Goal: Task Accomplishment & Management: Manage account settings

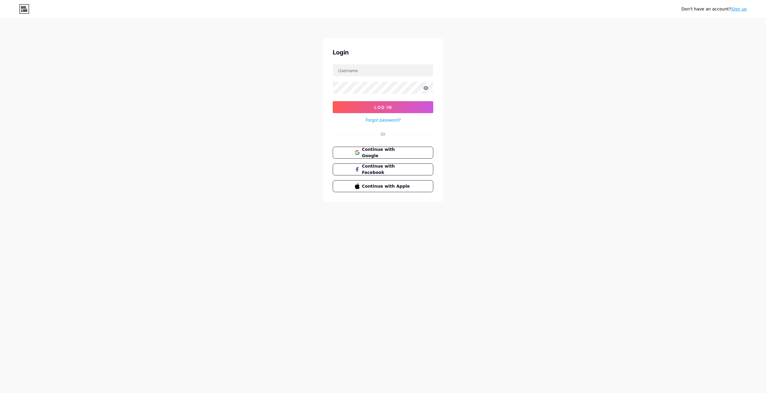
click at [744, 11] on link "Sign up" at bounding box center [739, 9] width 16 height 5
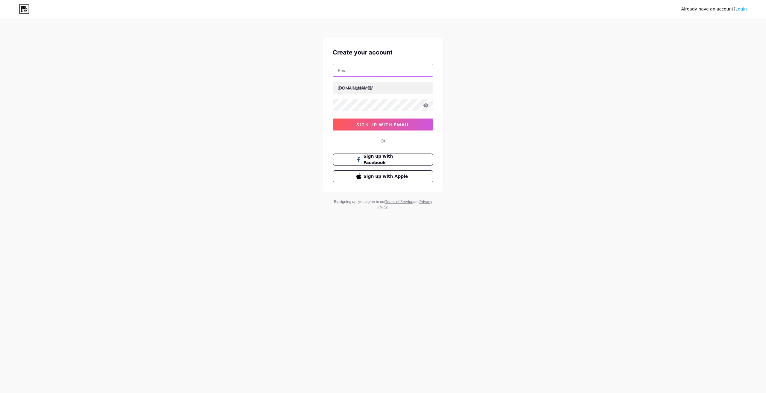
click at [358, 67] on input "text" at bounding box center [383, 70] width 100 height 12
paste input "[EMAIL_ADDRESS][DOMAIN_NAME]"
type input "[EMAIL_ADDRESS][DOMAIN_NAME]"
click at [369, 88] on input "text" at bounding box center [383, 88] width 100 height 12
type input "k"
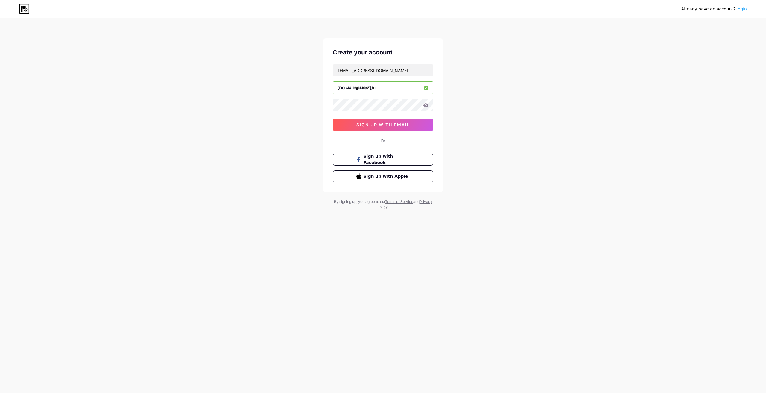
type input "mundokatu"
click at [427, 105] on icon at bounding box center [426, 105] width 5 height 4
click at [307, 91] on div "Already have an account? Login Create your account [EMAIL_ADDRESS][DOMAIN_NAME]…" at bounding box center [383, 114] width 766 height 229
click at [381, 89] on input "mundokatu" at bounding box center [383, 88] width 100 height 12
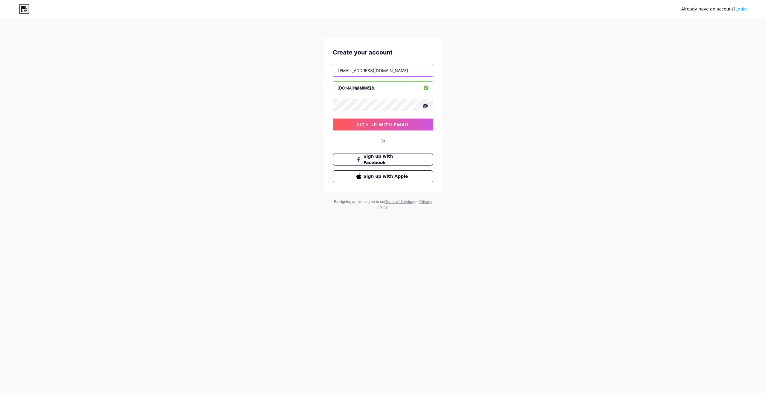
click at [389, 67] on input "[EMAIL_ADDRESS][DOMAIN_NAME]" at bounding box center [383, 70] width 100 height 12
click at [403, 127] on button "sign up with email" at bounding box center [383, 125] width 101 height 12
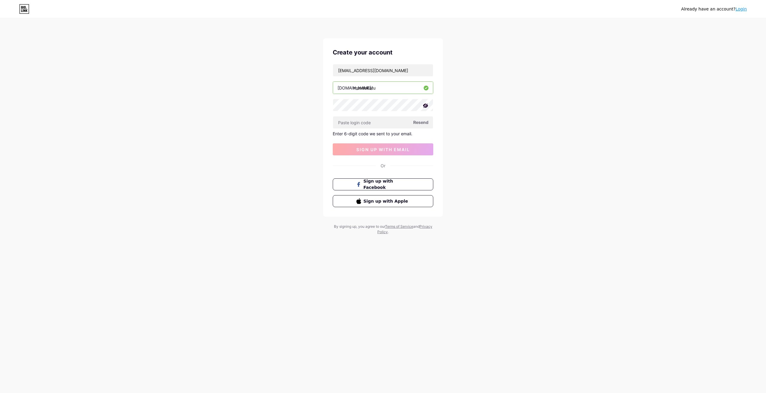
click at [419, 122] on span "Resend" at bounding box center [420, 122] width 15 height 6
paste input "809346"
type input "809346"
click at [395, 149] on span "sign up with email" at bounding box center [384, 149] width 54 height 5
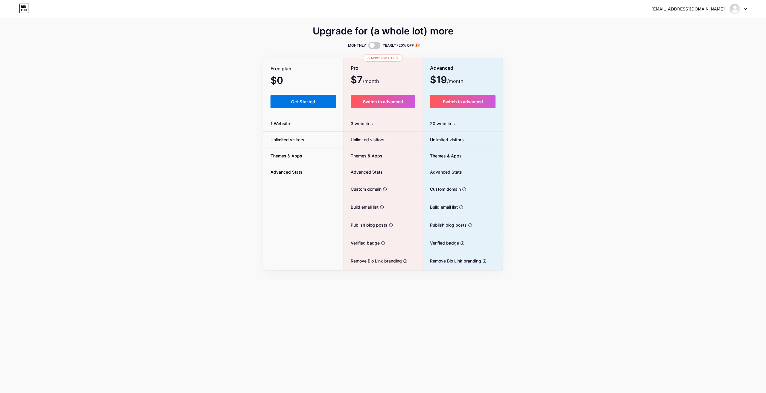
click at [321, 101] on button "Get Started" at bounding box center [304, 101] width 66 height 13
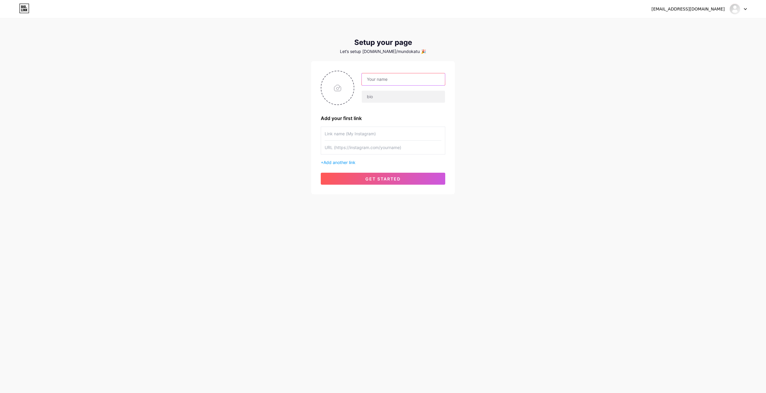
click at [394, 79] on input "text" at bounding box center [403, 79] width 83 height 12
type input "[PERSON_NAME]"
click at [407, 99] on input "text" at bounding box center [403, 97] width 83 height 12
click at [401, 99] on input "Fazendo a modo circular por aí!" at bounding box center [403, 97] width 83 height 12
click at [399, 97] on input "Fazendo a modo circular por aí!" at bounding box center [403, 97] width 83 height 12
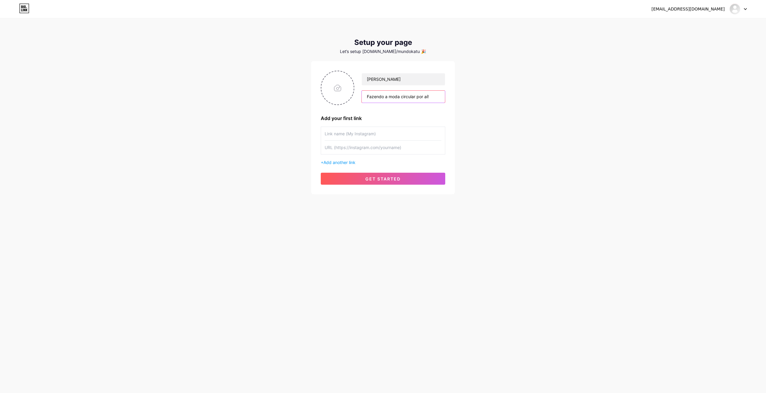
type input "Fazendo a moda circular por aí!"
click at [338, 96] on input "file" at bounding box center [338, 87] width 32 height 33
type input "C:\fakepath\60c2945a-7825-4bbe-b634-0264c10190bb.jpg"
click at [338, 87] on img at bounding box center [338, 88] width 34 height 34
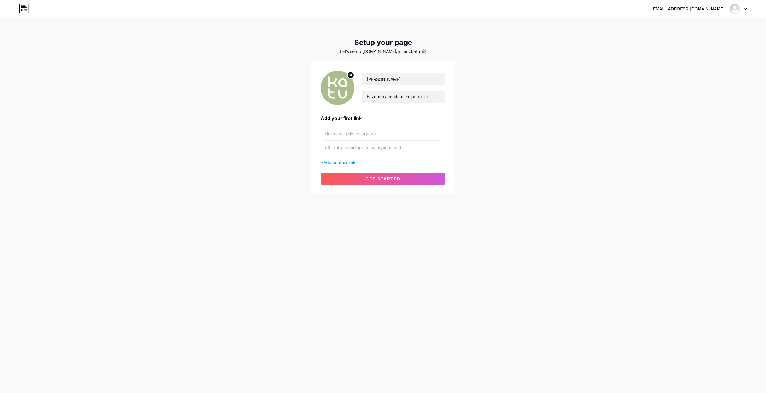
click at [407, 136] on input "text" at bounding box center [383, 133] width 117 height 13
click at [346, 165] on div "+ Add another link" at bounding box center [383, 162] width 125 height 6
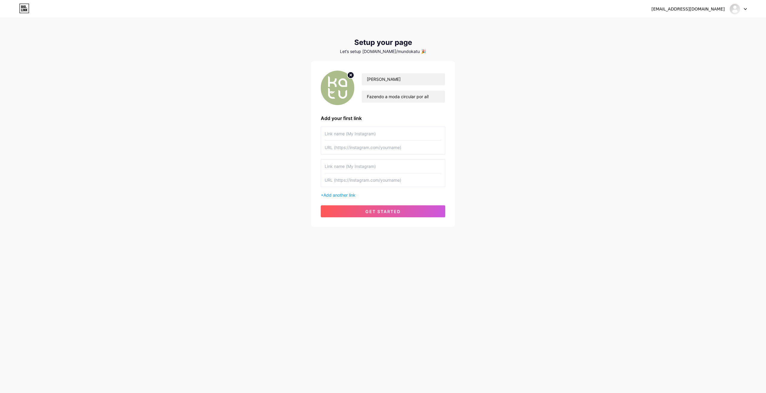
click at [350, 165] on input "text" at bounding box center [383, 166] width 117 height 13
click at [346, 148] on input "text" at bounding box center [383, 147] width 117 height 13
paste input "[URL][DOMAIN_NAME]"
type input "[URL][DOMAIN_NAME]"
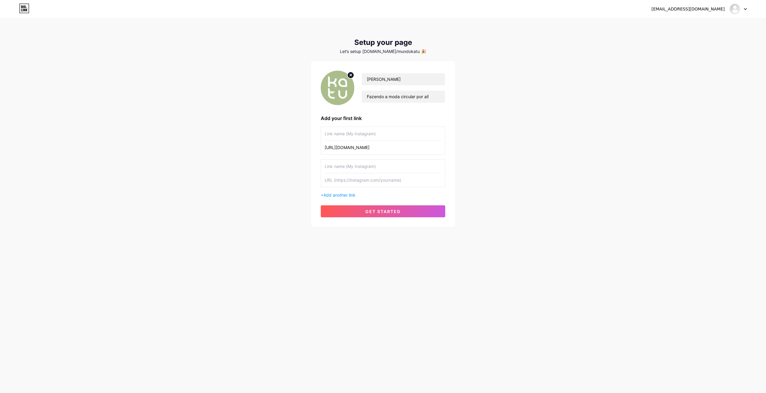
click at [357, 137] on input "text" at bounding box center [383, 133] width 117 height 13
type input "Entre em contato!"
click at [375, 184] on input "text" at bounding box center [383, 179] width 117 height 13
paste input "[URL][DOMAIN_NAME]"
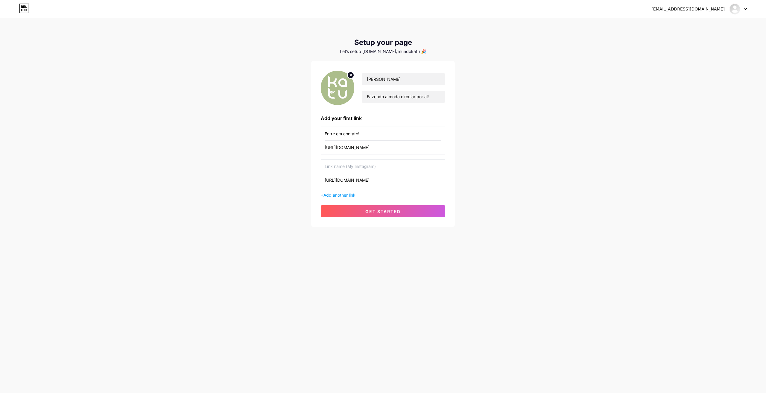
type input "[URL][DOMAIN_NAME]"
click at [375, 163] on input "text" at bounding box center [383, 166] width 117 height 13
type input "Conheça nosso site"
click at [343, 152] on input "[URL][DOMAIN_NAME]" at bounding box center [383, 147] width 117 height 13
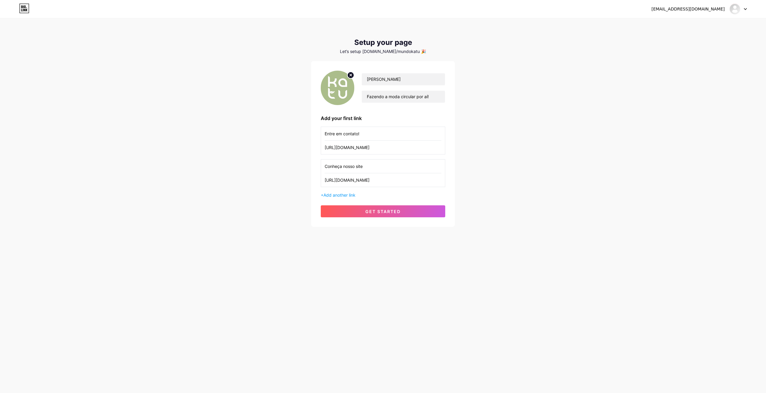
click at [343, 152] on input "[URL][DOMAIN_NAME]" at bounding box center [383, 147] width 117 height 13
paste input "[DOMAIN_NAME][URL]"
type input "[URL][DOMAIN_NAME]"
click at [348, 193] on span "Add another link" at bounding box center [340, 195] width 32 height 5
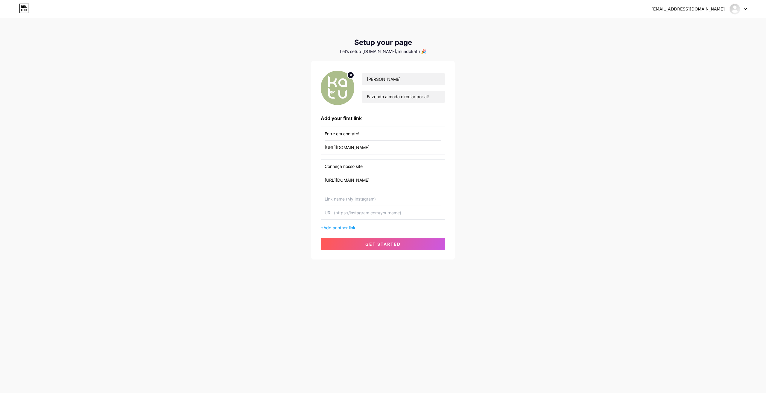
click at [351, 197] on input "text" at bounding box center [383, 198] width 117 height 13
type input "Entre no nosso Grupo VIP e fique por dentro de todas as novidades!"
click at [353, 215] on input "text" at bounding box center [383, 212] width 117 height 13
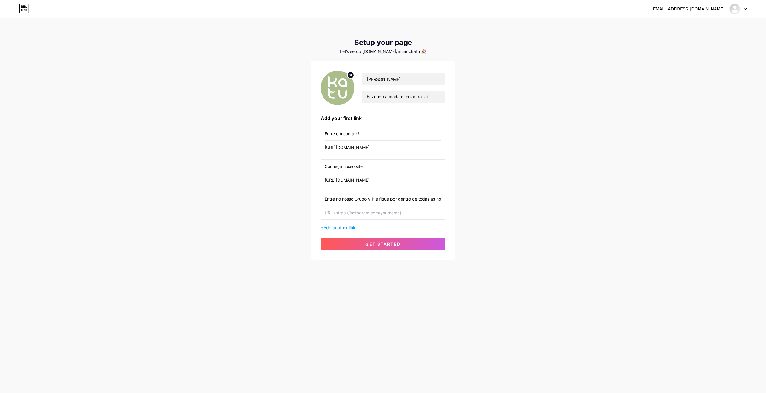
paste input "[URL][DOMAIN_NAME]"
type input "[URL][DOMAIN_NAME]"
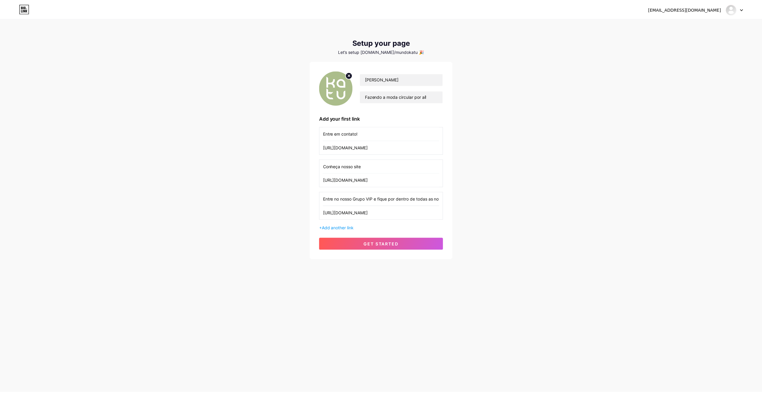
scroll to position [0, 0]
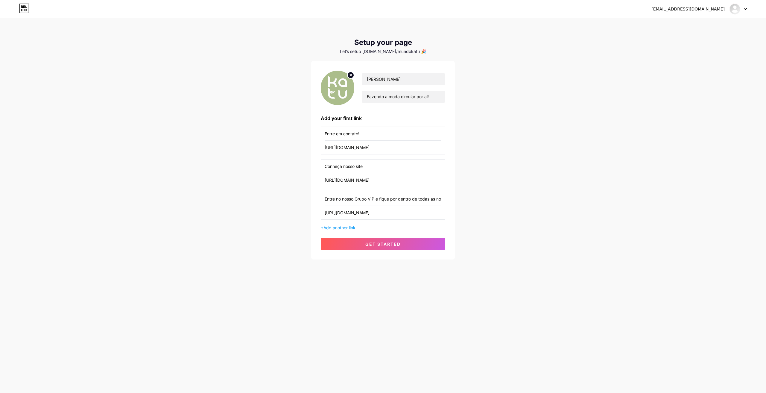
click at [362, 132] on input "Entre em contato!" at bounding box center [383, 133] width 117 height 13
click at [358, 132] on input "Entre em contato!" at bounding box center [383, 133] width 117 height 13
type input "Entre em contato pelo WhatsApp!"
click at [406, 242] on button "get started" at bounding box center [383, 244] width 125 height 12
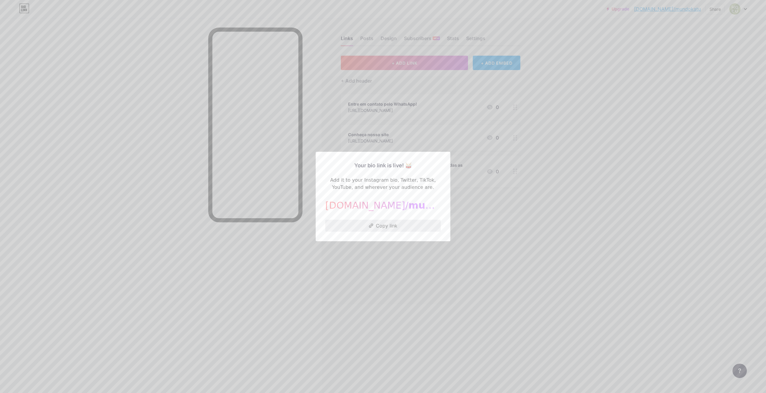
click at [385, 226] on button "Copy link" at bounding box center [383, 226] width 116 height 12
click at [448, 274] on div at bounding box center [383, 196] width 766 height 393
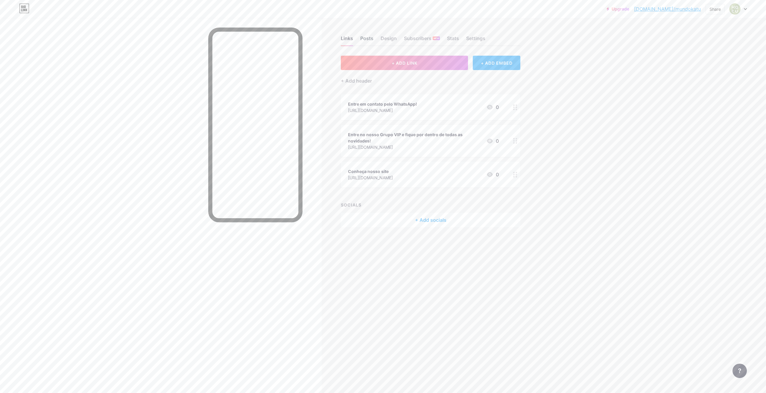
click at [368, 38] on div "Posts" at bounding box center [366, 40] width 13 height 11
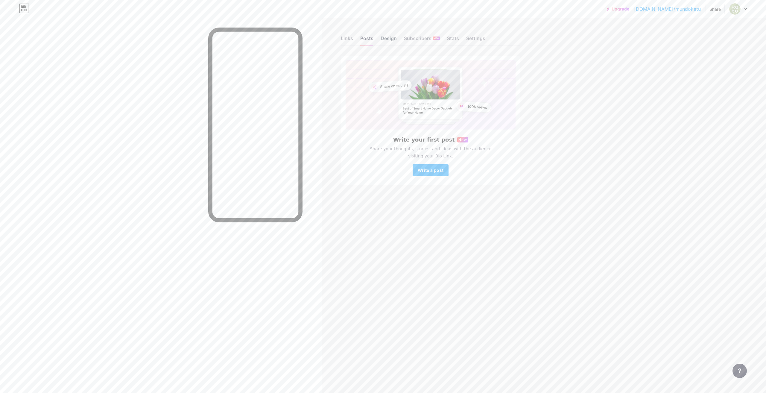
click at [386, 38] on div "Design" at bounding box center [389, 40] width 16 height 11
click at [387, 36] on div "Design" at bounding box center [389, 40] width 16 height 11
click at [381, 49] on div "Links Posts Design Subscribers NEW Stats Settings Write your first post New Sha…" at bounding box center [273, 116] width 546 height 197
drag, startPoint x: 399, startPoint y: 40, endPoint x: 404, endPoint y: 41, distance: 4.9
click at [400, 41] on div "Links Posts Design Subscribers NEW Stats Settings" at bounding box center [431, 35] width 180 height 21
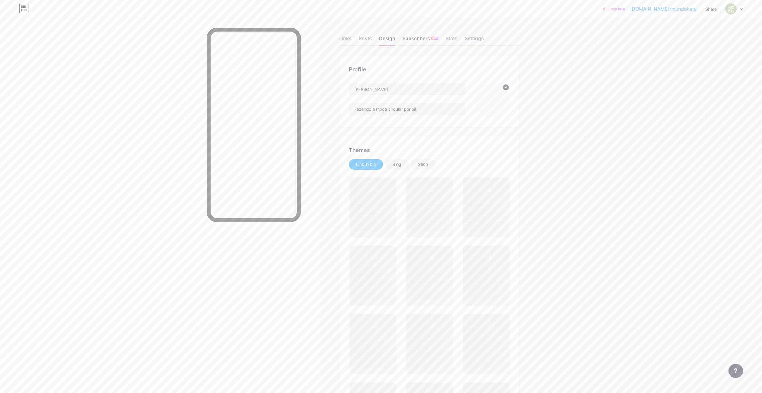
click at [409, 41] on div "Subscribers NEW" at bounding box center [420, 40] width 36 height 11
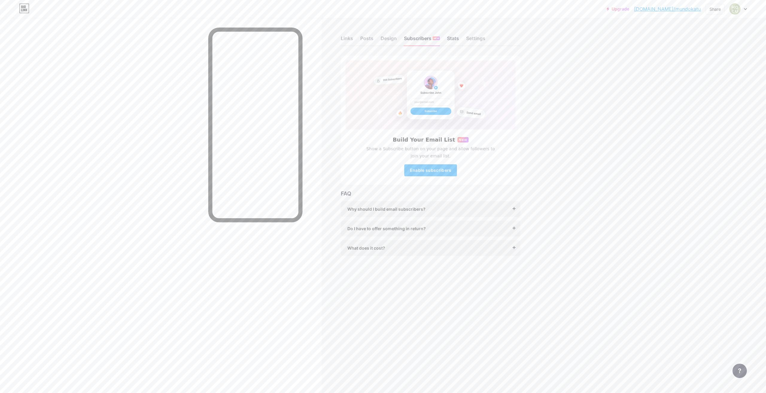
click at [456, 40] on div "Stats" at bounding box center [453, 40] width 12 height 11
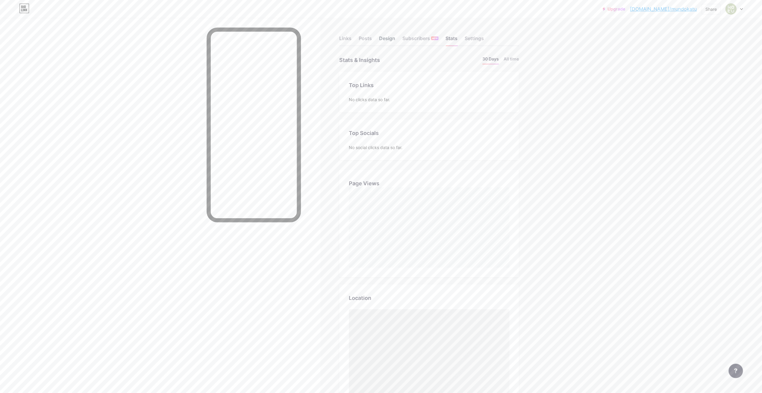
scroll to position [393, 762]
click at [387, 37] on div "Design" at bounding box center [387, 40] width 16 height 11
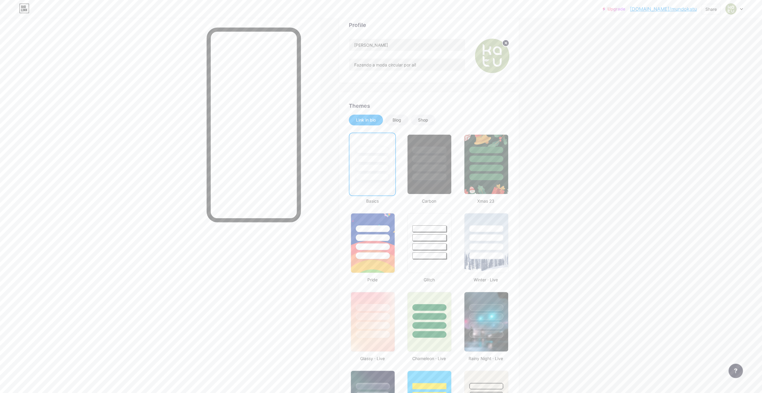
scroll to position [80, 0]
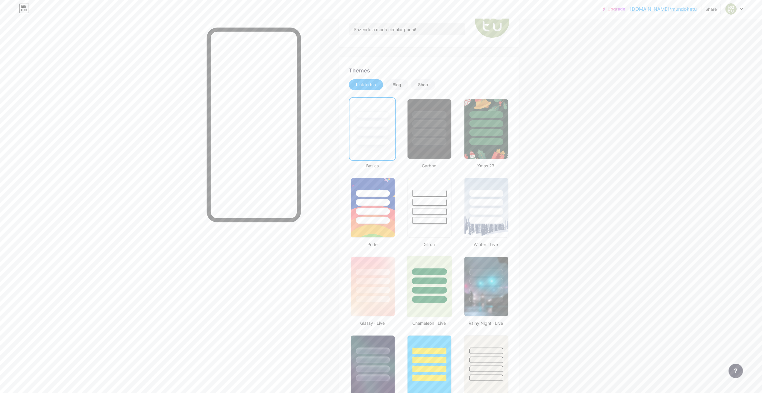
click at [449, 270] on div at bounding box center [429, 279] width 45 height 47
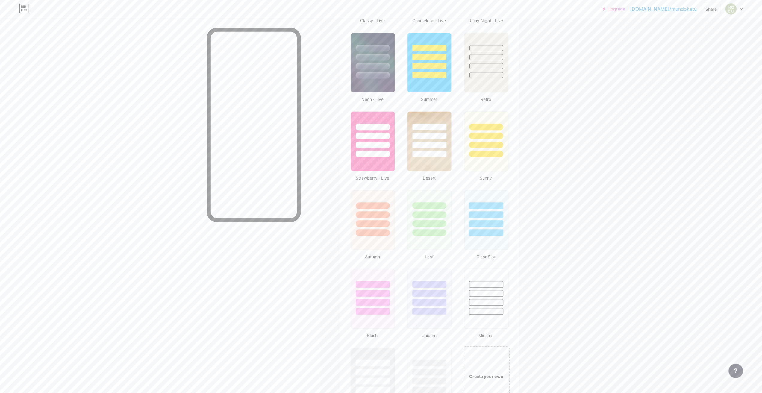
scroll to position [399, 0]
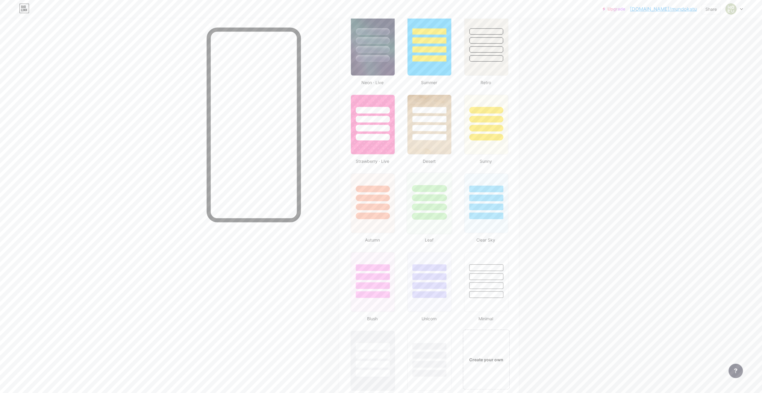
click at [419, 218] on div at bounding box center [429, 216] width 35 height 7
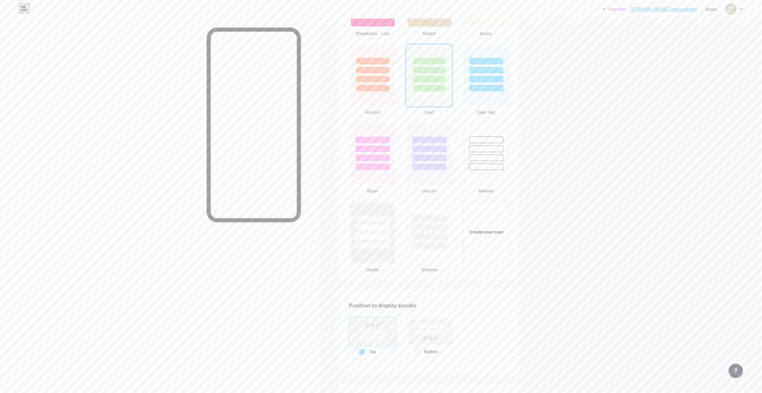
scroll to position [559, 0]
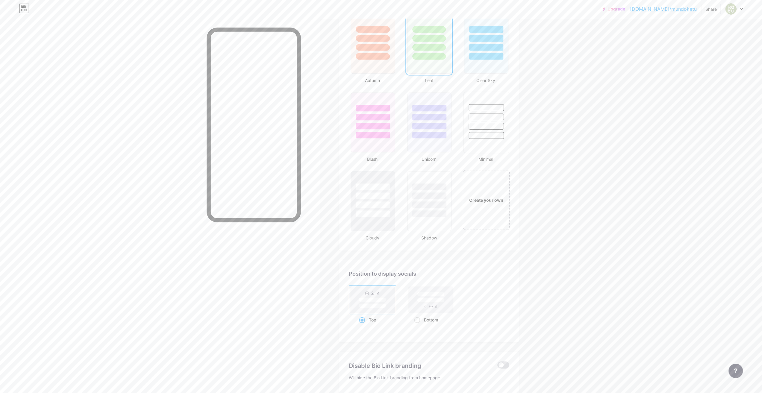
click at [478, 135] on div at bounding box center [486, 135] width 35 height 7
click at [383, 193] on div at bounding box center [372, 195] width 35 height 7
click at [426, 318] on div "Bottom" at bounding box center [430, 319] width 33 height 11
click at [418, 325] on input "Bottom" at bounding box center [416, 327] width 4 height 4
radio input "true"
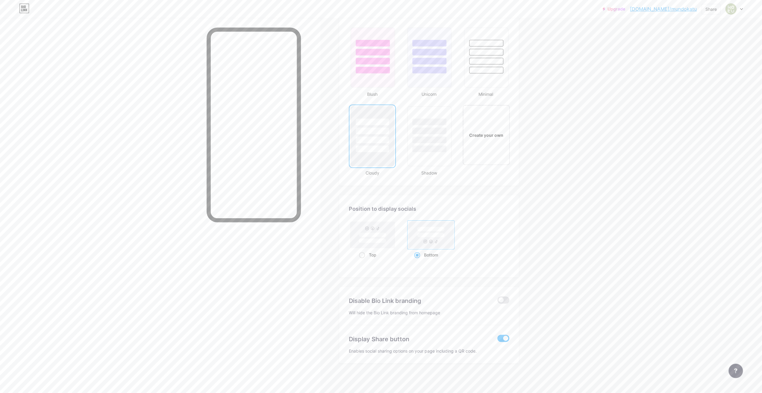
scroll to position [504, 0]
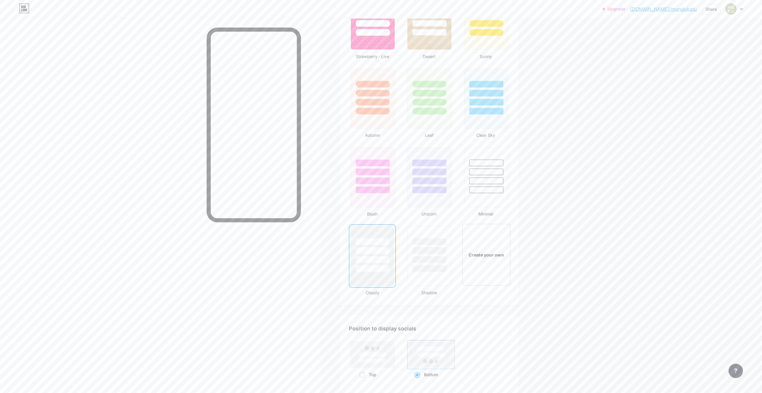
click at [490, 269] on div "Create your own" at bounding box center [486, 255] width 48 height 62
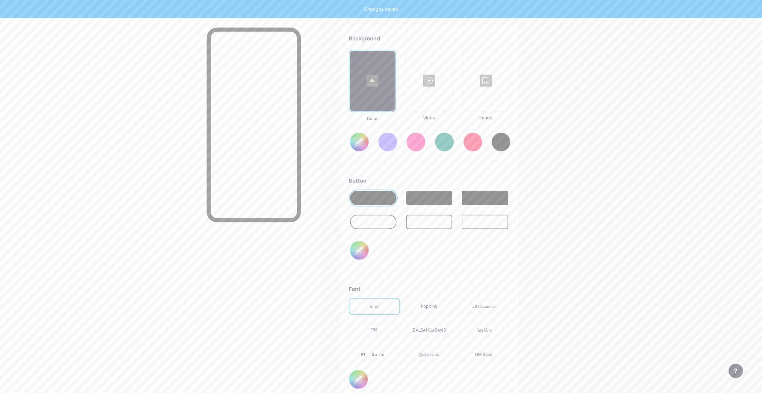
scroll to position [795, 0]
type input "#ffffff"
type input "#000000"
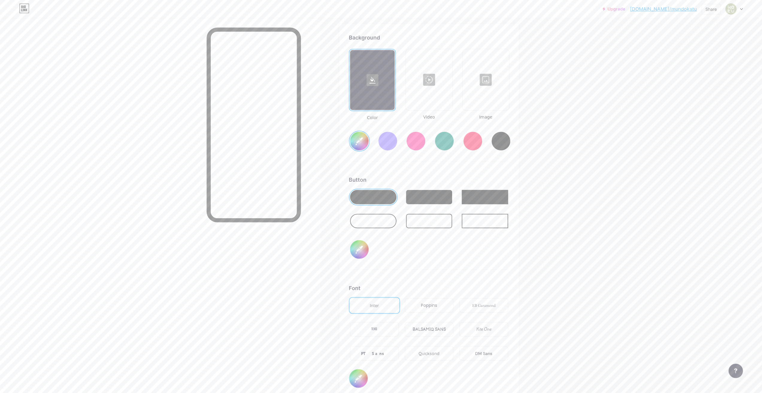
click at [436, 198] on div at bounding box center [429, 197] width 46 height 14
click at [360, 247] on input "#000000" at bounding box center [359, 249] width 19 height 19
type input "#ffffff"
type input "#22442d"
type input "#ffffff"
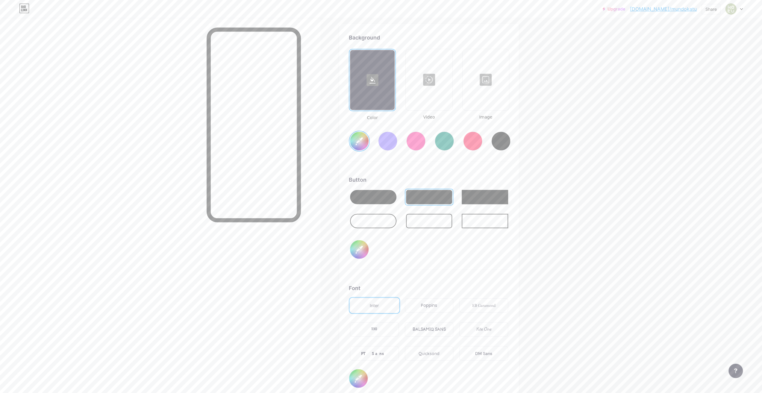
type input "#244730"
type input "#ffffff"
type input "#284d34"
type input "#ffffff"
type input "#305a3e"
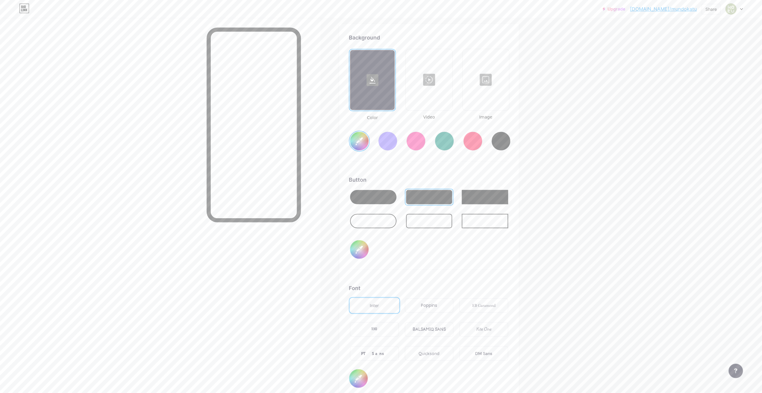
type input "#ffffff"
type input "#355f43"
type input "#ffffff"
type input "#3b684a"
type input "#ffffff"
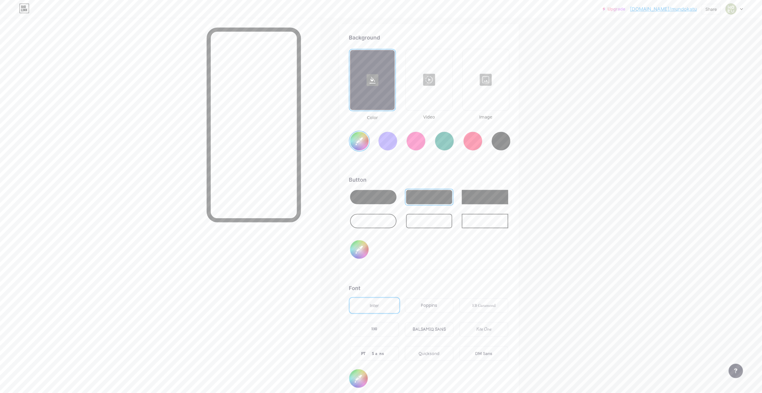
type input "#437554"
type input "#ffffff"
type input "#4d805e"
type input "#ffffff"
type input "#508662"
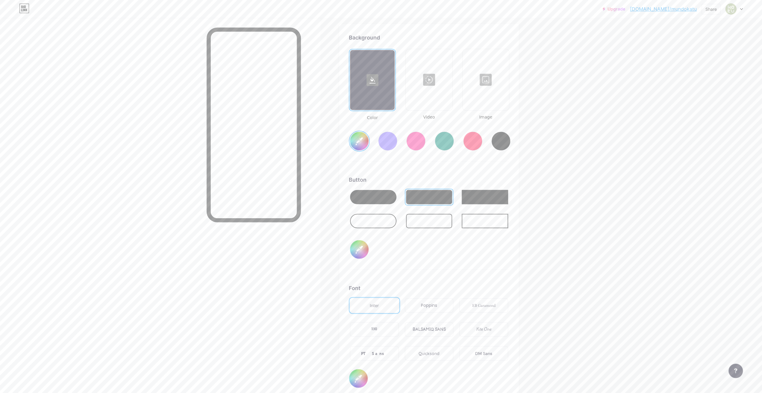
type input "#ffffff"
type input "#588d6a"
type input "#ffffff"
type input "#5a906c"
type input "#ffffff"
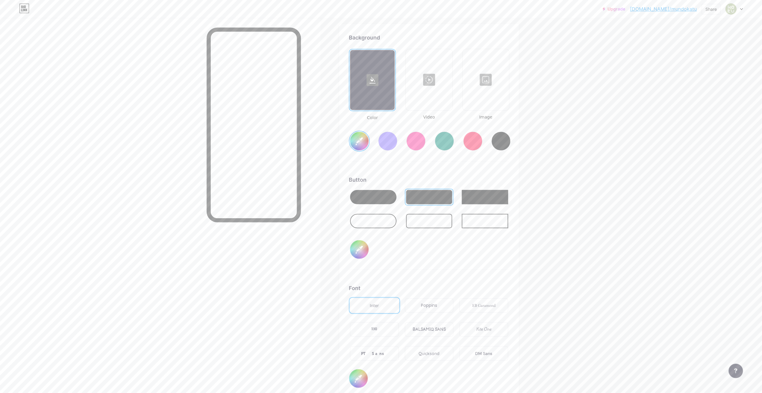
type input "#619874"
type input "#ffffff"
type input "#6aa07c"
type input "#ffffff"
type input "#6fa581"
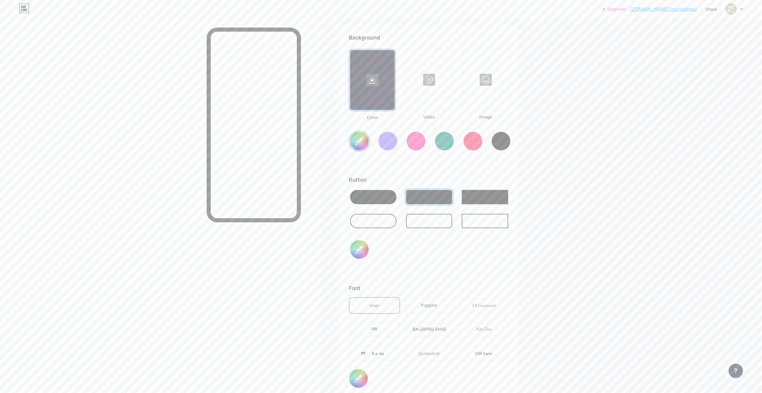
type input "#ffffff"
type input "#71a883"
type input "#ffffff"
type input "#76ad88"
type input "#ffffff"
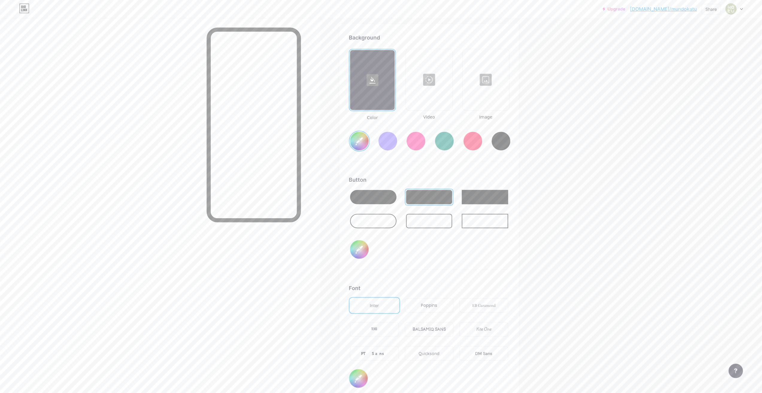
type input "#78b08b"
type input "#ffffff"
type input "#7cb68f"
type input "#ffffff"
type input "#7db590"
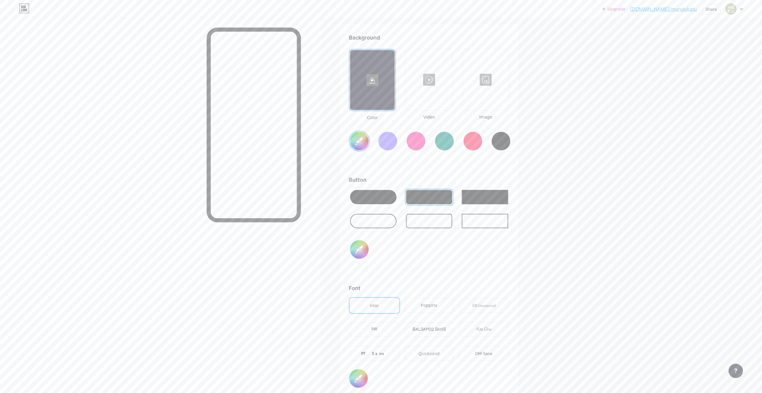
type input "#ffffff"
type input "#80b792"
type input "#ffffff"
type input "#7fb892"
type input "#ffffff"
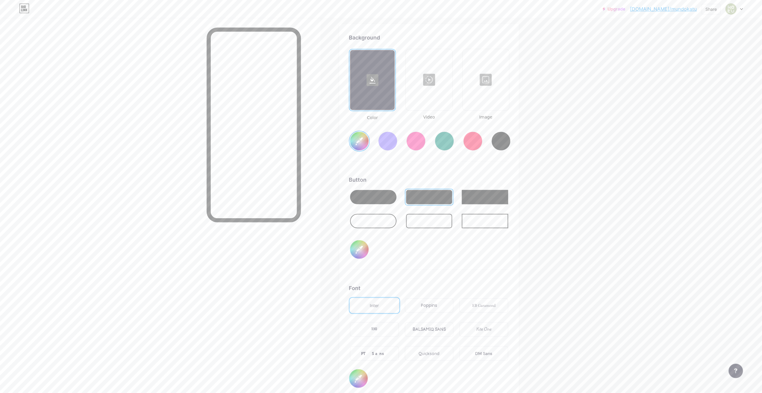
type input "#81bb94"
type input "#ffffff"
type input "#83be97"
type input "#ffffff"
type input "#86c199"
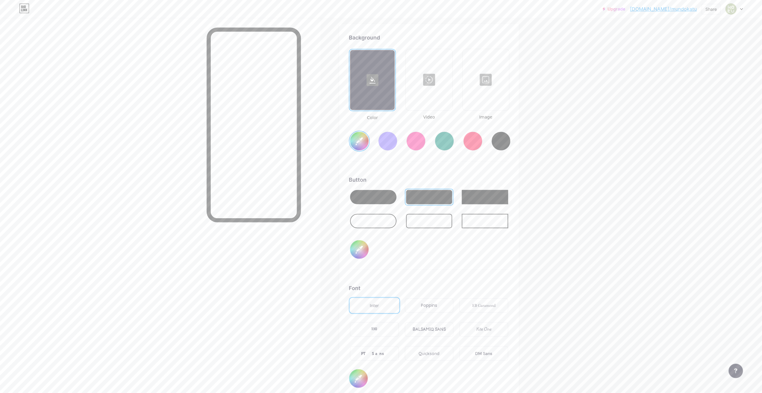
type input "#ffffff"
type input "#8cc59f"
type input "#ffffff"
type input "#93cca6"
type input "#ffffff"
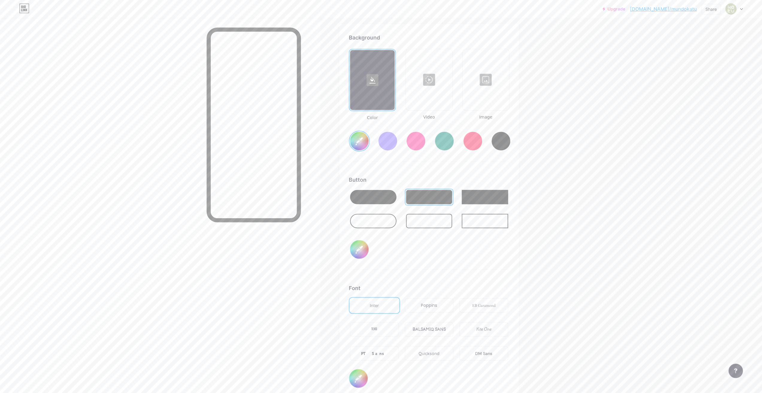
type input "#95d0a9"
type input "#ffffff"
type input "#9ad5ae"
type input "#ffffff"
type input "#a4dbb6"
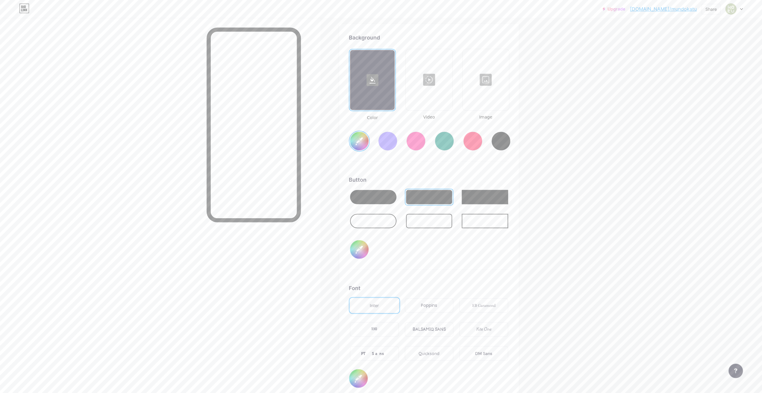
type input "#ffffff"
type input "#a8e1bb"
type input "#ffffff"
type input "#aee5c0"
type input "#ffffff"
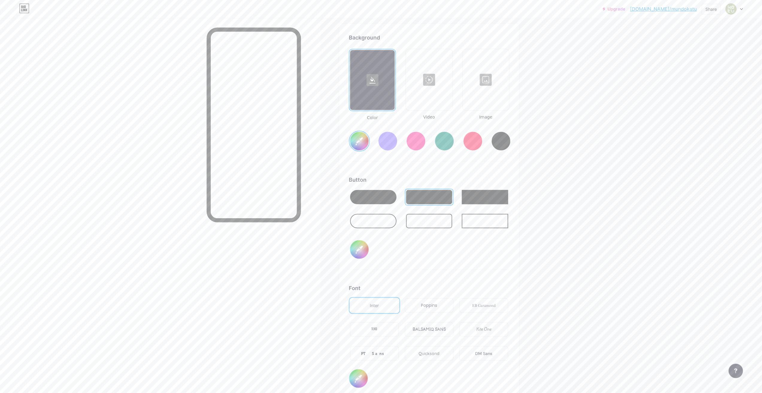
type input "#b3eac6"
type input "#ffffff"
type input "#bcf0cd"
type input "#ffffff"
type input "#c2f5d3"
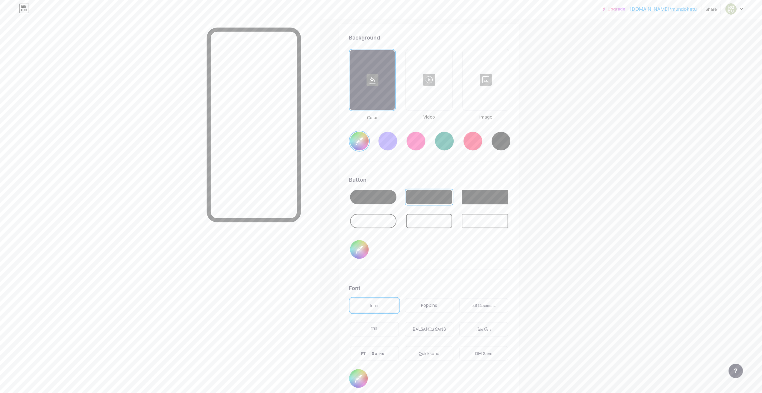
type input "#ffffff"
type input "#c6fbd8"
type input "#ffffff"
type input "#cbfbdb"
type input "#ffffff"
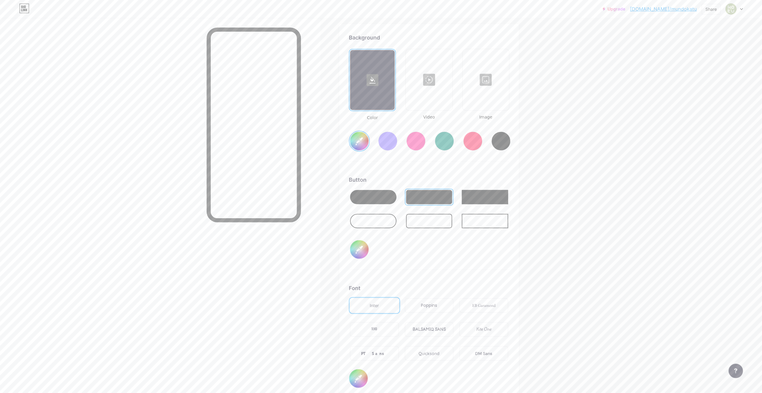
type input "#ccffdd"
type input "#ffffff"
type input "#cdfedd"
type input "#ffffff"
type input "#d1ffe0"
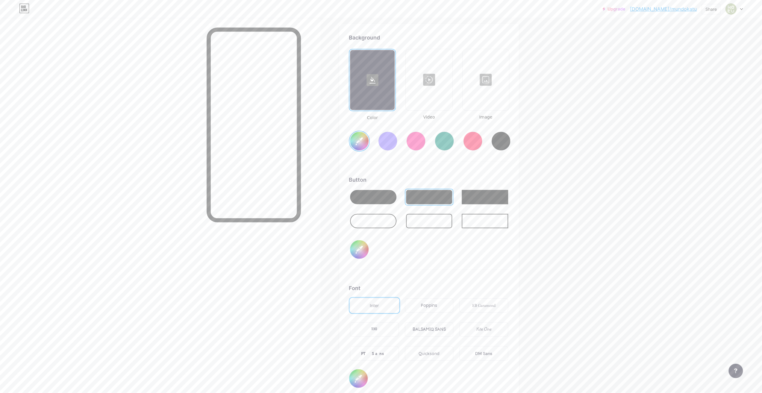
type input "#ffffff"
type input "#d2fee1"
type input "#ffffff"
type input "#d2f4dd"
type input "#ffffff"
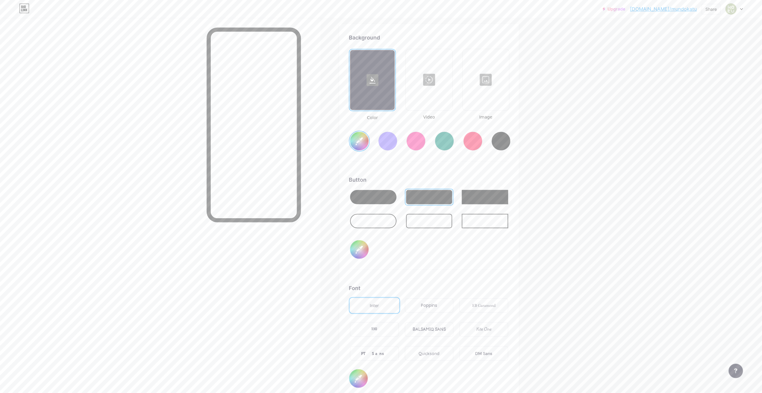
type input "#d7f9e2"
type input "#ffffff"
type input "#d3f8df"
type input "#ffffff"
type input "#e0ffeb"
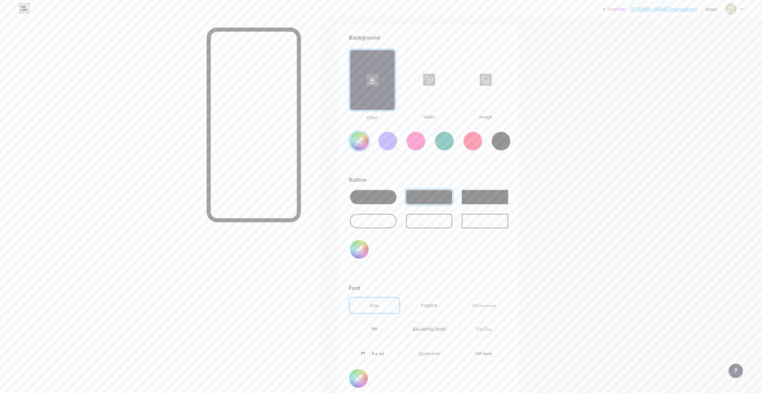
type input "#ffffff"
type input "#e5ffee"
type input "#ffffff"
type input "#ebfff1"
type input "#ffffff"
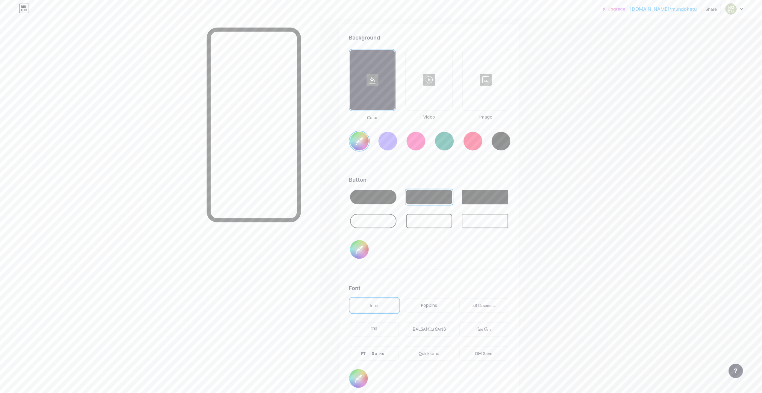
type input "#f0fff5"
type input "#ffffff"
type input "#f6fef9"
type input "#ffffff"
type input "#fafffc"
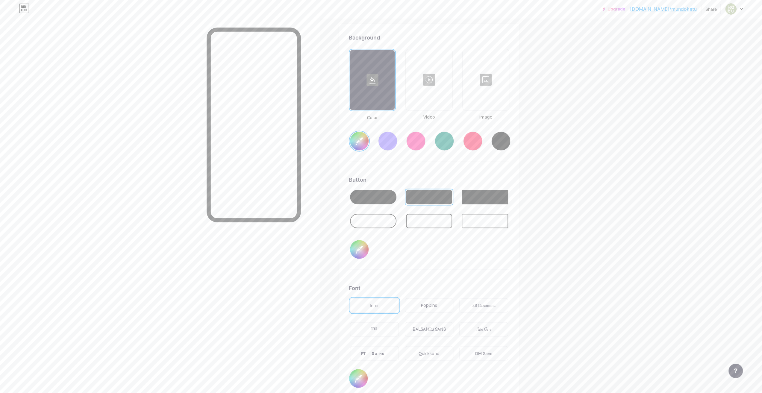
type input "#ffffff"
type input "#fbfefc"
type input "#ffffff"
drag, startPoint x: 420, startPoint y: 234, endPoint x: 426, endPoint y: 224, distance: 12.1
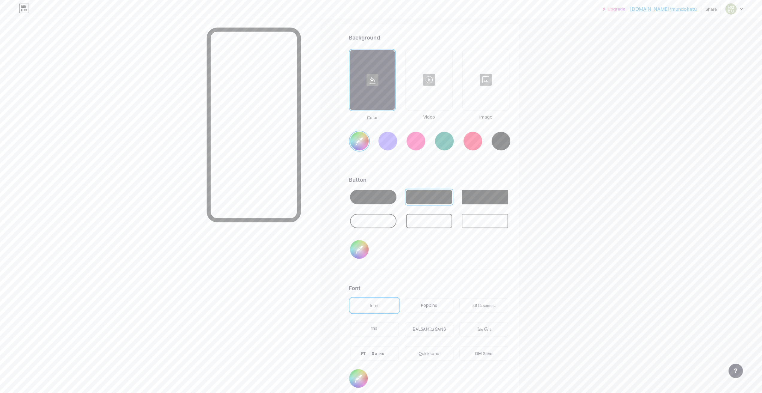
click at [421, 233] on div at bounding box center [429, 213] width 160 height 48
click at [426, 224] on div at bounding box center [429, 221] width 46 height 14
click at [444, 309] on div "Poppins" at bounding box center [429, 305] width 49 height 14
click at [420, 277] on div "Background Color Video Image #ffffff Button #ffffff Font Inter Poppins EB Garam…" at bounding box center [429, 211] width 160 height 354
click at [362, 136] on input "#ffffff" at bounding box center [359, 141] width 19 height 19
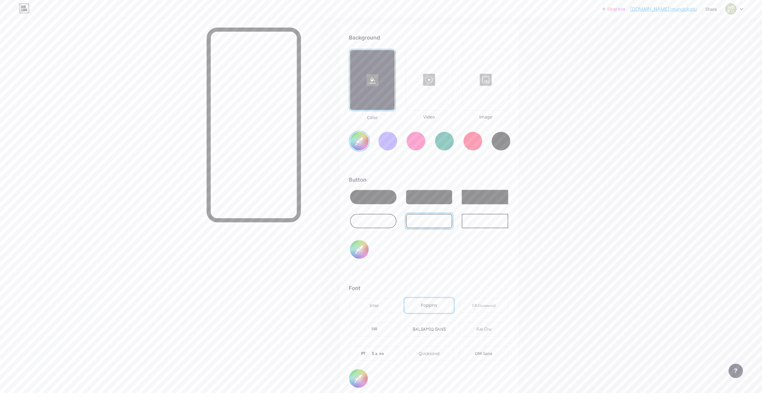
click at [439, 175] on div "Background Color Video Image #ecfeed Button #ffffff Font Inter Poppins EB Garam…" at bounding box center [429, 211] width 160 height 354
click at [417, 199] on div at bounding box center [429, 197] width 46 height 14
click at [360, 245] on input "#ffffff" at bounding box center [359, 249] width 19 height 19
type input "#ecfeed"
type input "#dfbfbf"
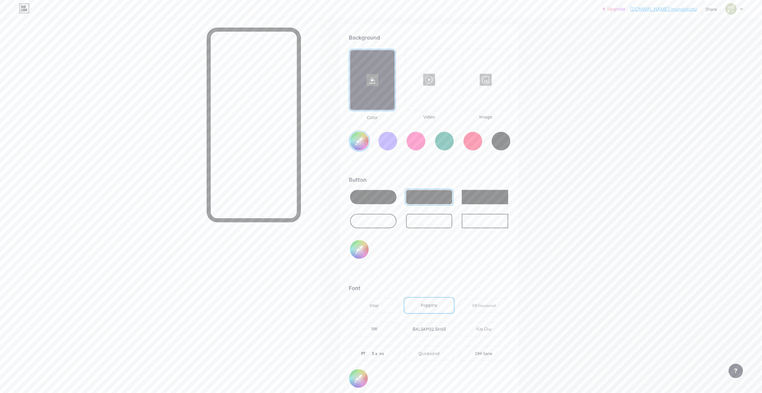
type input "#ecfeed"
type input "#e2c1c1"
type input "#ecfeed"
type input "#e5c8c8"
type input "#ecfeed"
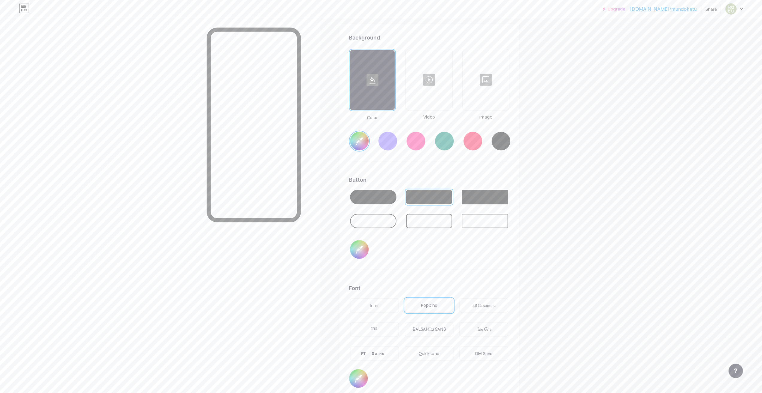
type input "#eacdcd"
type input "#ecfeed"
type input "#eed3d3"
type input "#ecfeed"
type input "#f2d9d9"
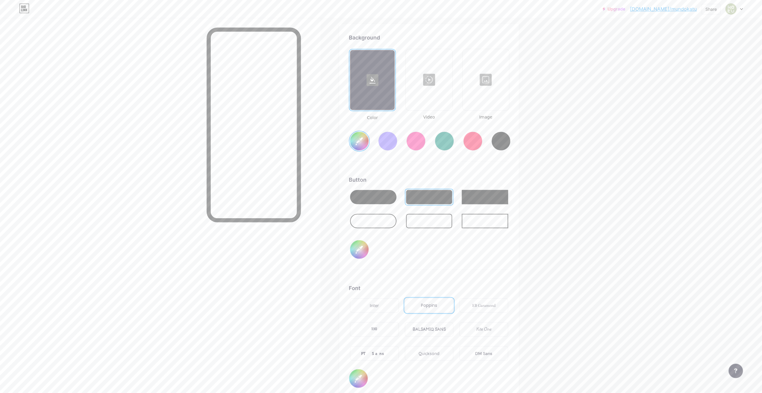
type input "#ecfeed"
type input "#f8e3e3"
type input "#ecfeed"
type input "#fdecec"
type input "#ecfeed"
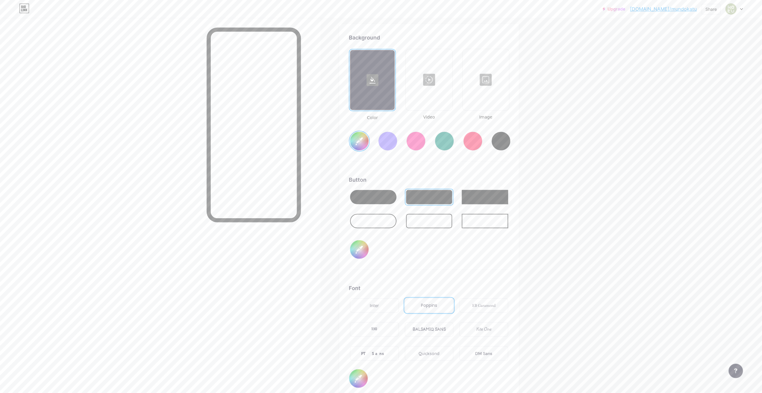
type input "#fff0f0"
type input "#ecfeed"
type input "#fef6f6"
type input "#ecfeed"
type input "#fff5f5"
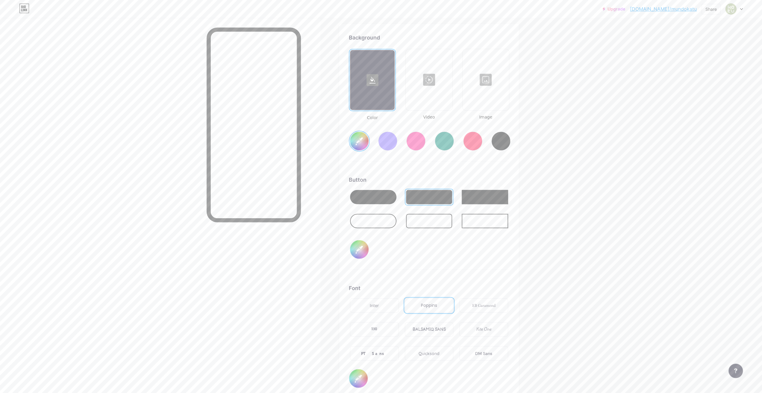
type input "#ecfeed"
type input "#fffafa"
type input "#ecfeed"
type input "#fefbfb"
type input "#ecfeed"
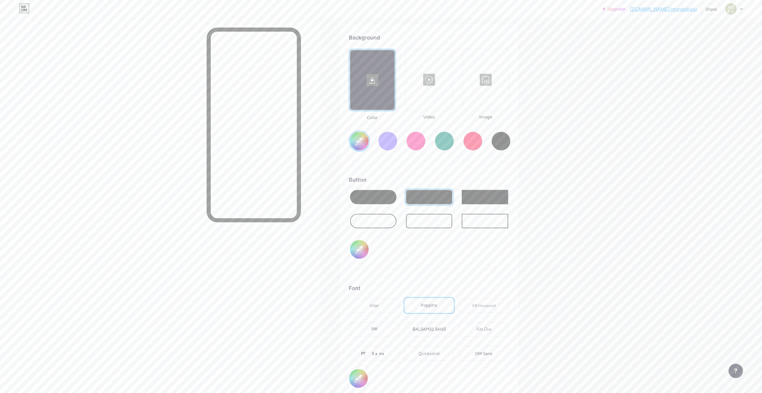
type input "#ffffff"
click at [448, 249] on div "Button #ffffff" at bounding box center [429, 223] width 160 height 94
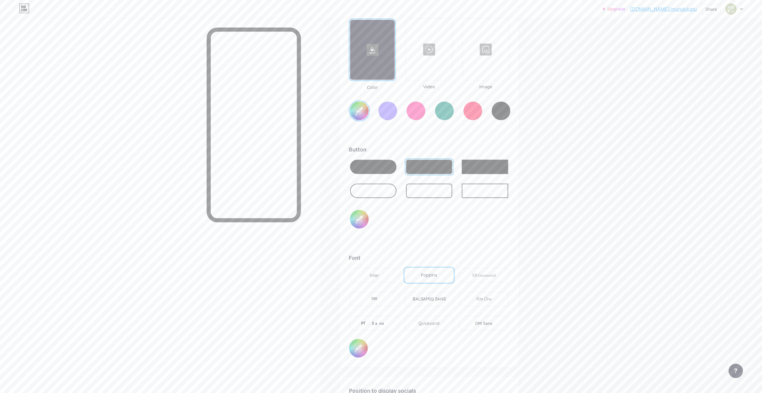
scroll to position [835, 0]
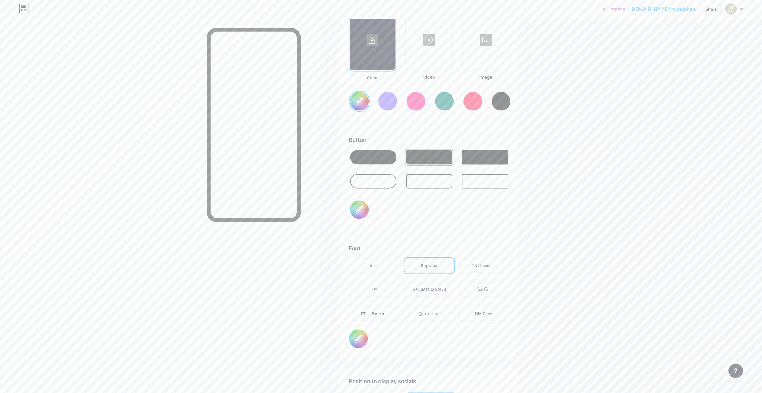
click at [471, 265] on div "EB Garamond" at bounding box center [483, 265] width 49 height 14
click at [477, 286] on div "Kite One" at bounding box center [483, 289] width 49 height 14
click at [479, 314] on div "DM Sans" at bounding box center [483, 313] width 17 height 6
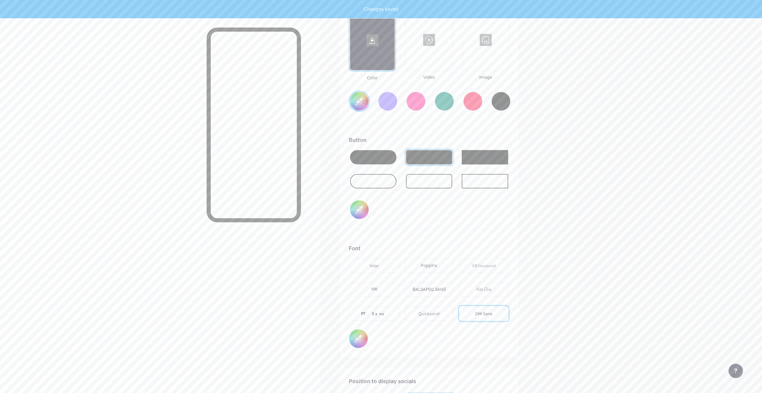
click at [433, 315] on div "Quicksand" at bounding box center [429, 313] width 21 height 6
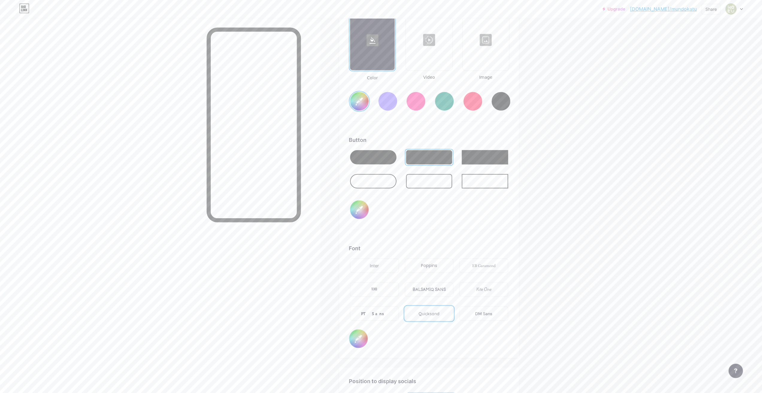
click at [379, 266] on div "Inter" at bounding box center [374, 266] width 9 height 6
click at [475, 310] on div "DM Sans" at bounding box center [483, 313] width 49 height 14
click at [433, 313] on div "Quicksand" at bounding box center [429, 313] width 21 height 6
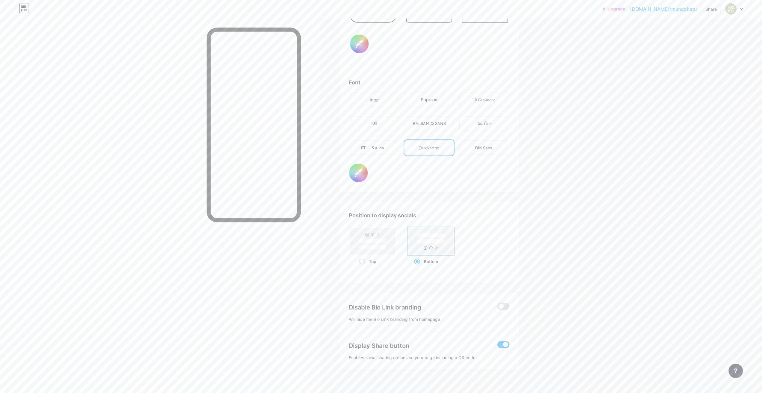
scroll to position [1007, 0]
click at [504, 301] on span at bounding box center [503, 300] width 12 height 7
click at [497, 302] on input "checkbox" at bounding box center [497, 302] width 0 height 0
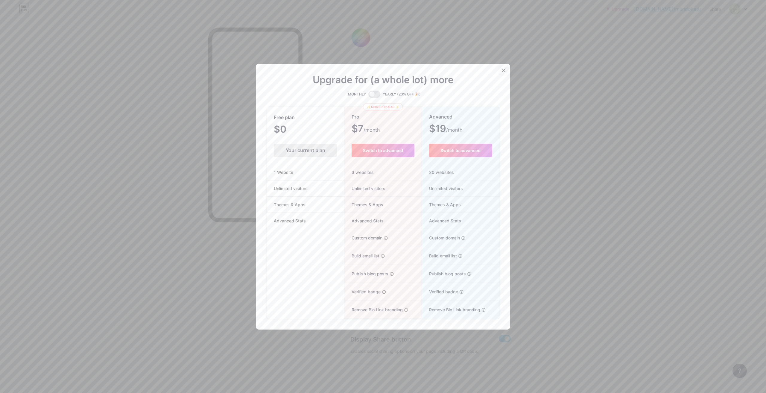
click at [498, 71] on div at bounding box center [503, 70] width 11 height 11
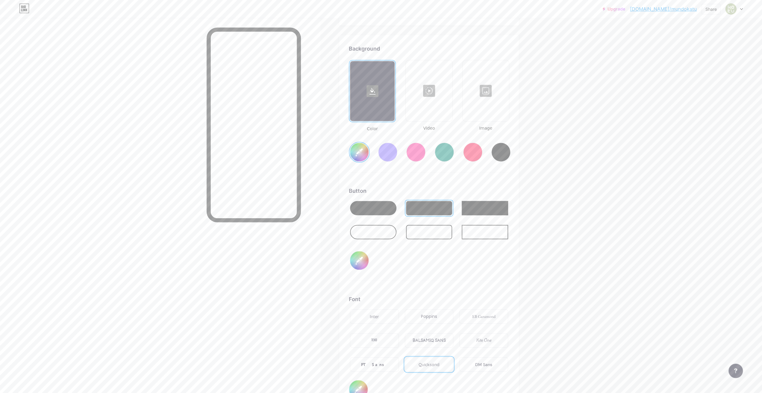
scroll to position [847, 0]
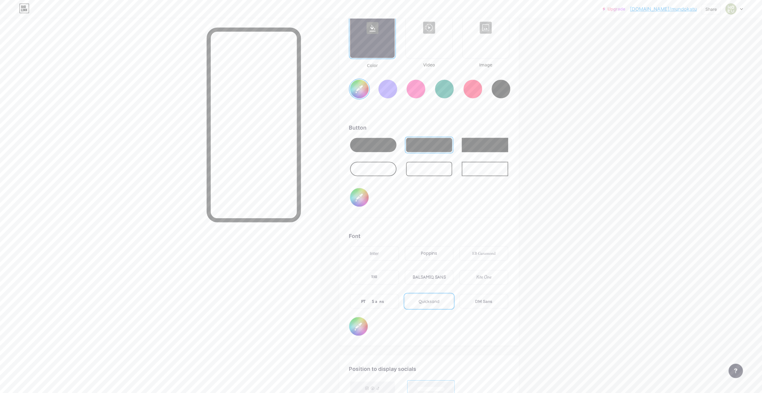
click at [362, 198] on input "#ffffff" at bounding box center [359, 197] width 19 height 19
type input "#ecfeed"
type input "#aabc8a"
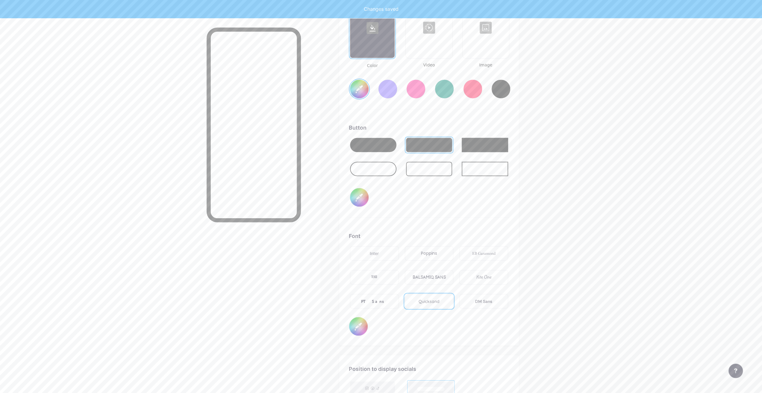
type input "#ecfeed"
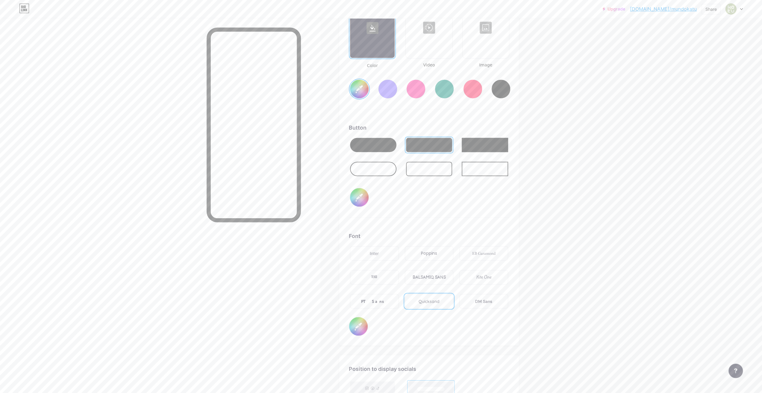
type input "#aabc8a"
click at [360, 325] on input "#000000" at bounding box center [358, 326] width 19 height 19
type input "#ecfeed"
type input "#827d7d"
type input "#ecfeed"
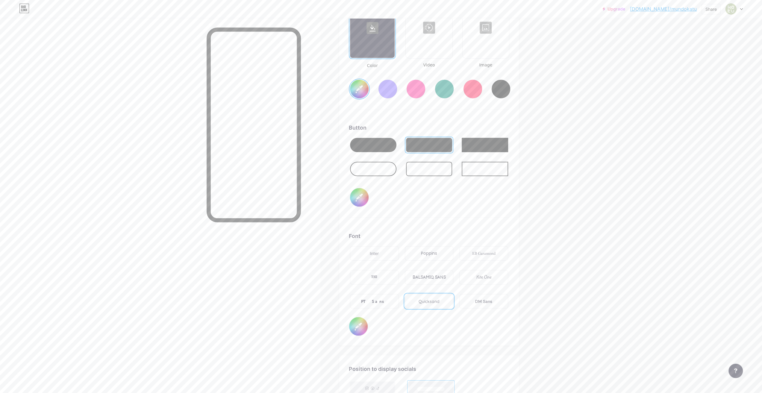
type input "#8a8585"
type input "#ecfeed"
type input "#908e8e"
type input "#ecfeed"
type input "#959393"
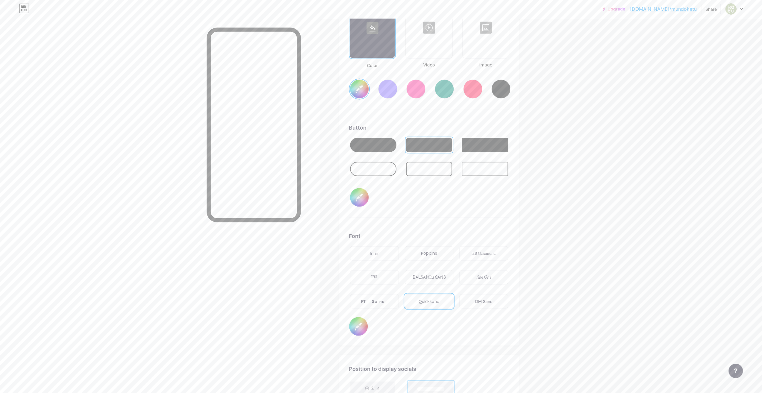
type input "#ecfeed"
type input "#999999"
type input "#ecfeed"
type input "#9e9e9e"
type input "#ecfeed"
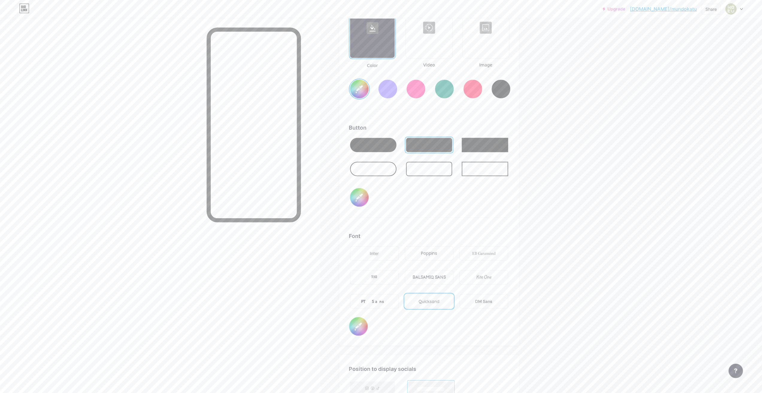
type input "#a3a3a3"
type input "#ecfeed"
type input "#ababab"
type input "#ecfeed"
type input "#bababa"
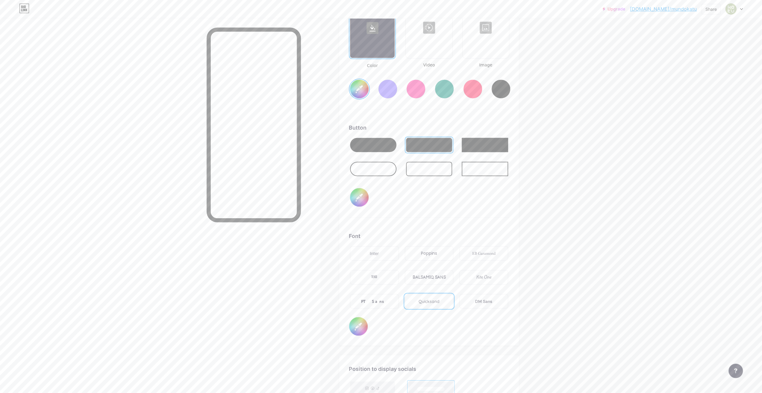
type input "#ecfeed"
type input "#c2c2c2"
type input "#ecfeed"
type input "#c9c9c9"
type input "#ecfeed"
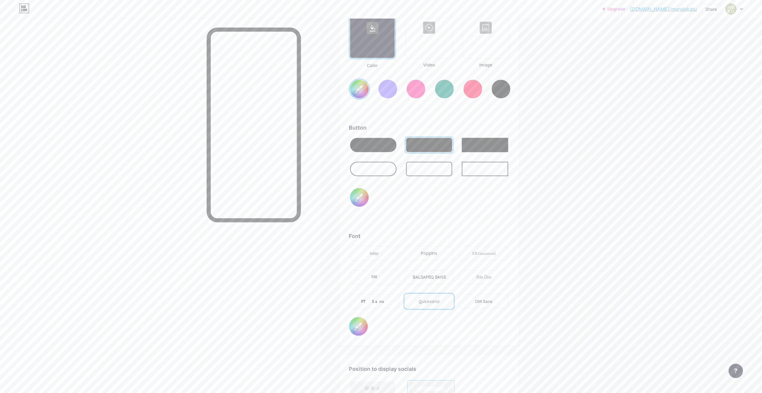
type input "#d4d4d4"
type input "#ecfeed"
type input "#dbdbdb"
type input "#ecfeed"
type input "#e3e3e3"
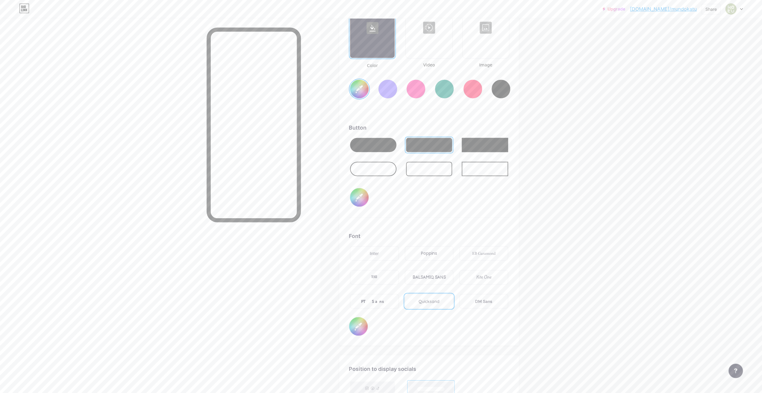
type input "#ecfeed"
type input "#ededed"
type input "#ecfeed"
type input "#fafafa"
type input "#ecfeed"
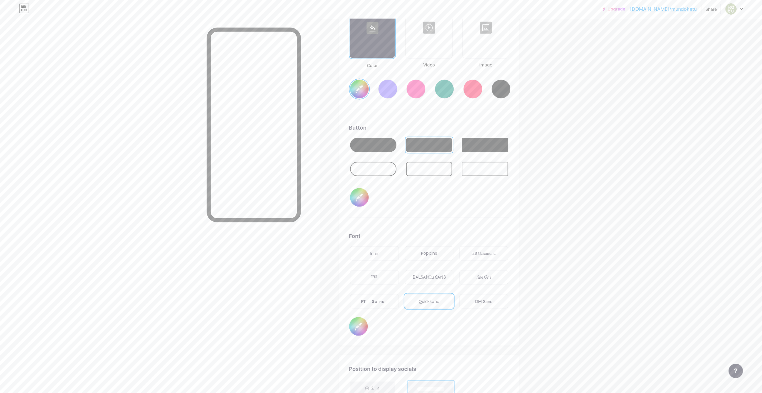
type input "#ffffff"
type input "#ecfeed"
type input "#b46a6a"
type input "#ecfeed"
type input "#b16868"
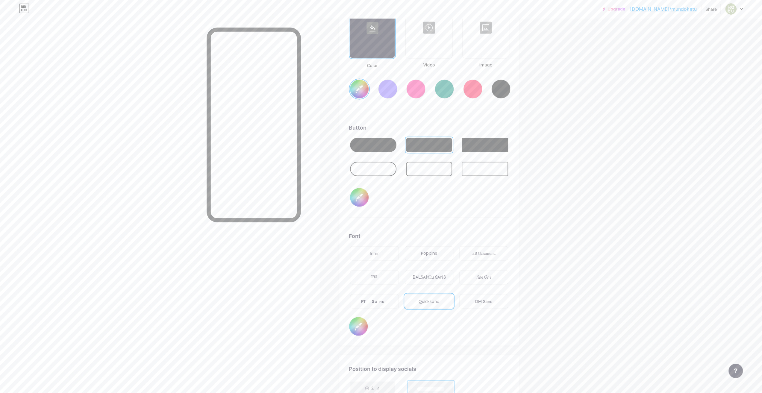
type input "#ecfeed"
type input "#b06969"
type input "#ecfeed"
type input "#af6a6a"
type input "#ecfeed"
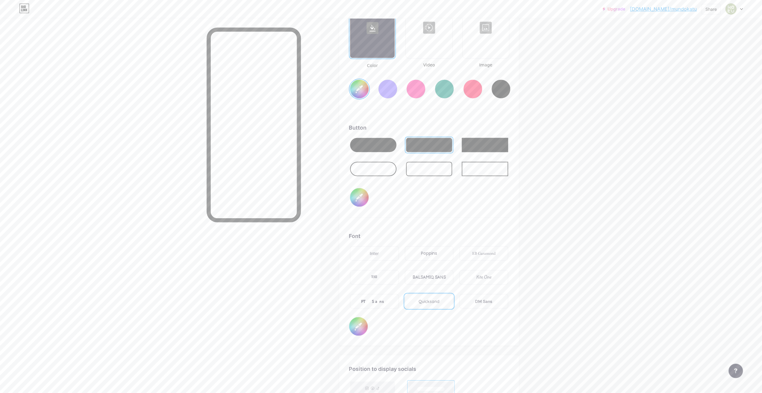
type input "#ac6868"
type input "#ecfeed"
type input "#ab6969"
type input "#ecfeed"
click at [439, 221] on div "Background Color Video Image #ecfeed Button #aabc8a Font Inter Poppins EB Garam…" at bounding box center [429, 158] width 160 height 354
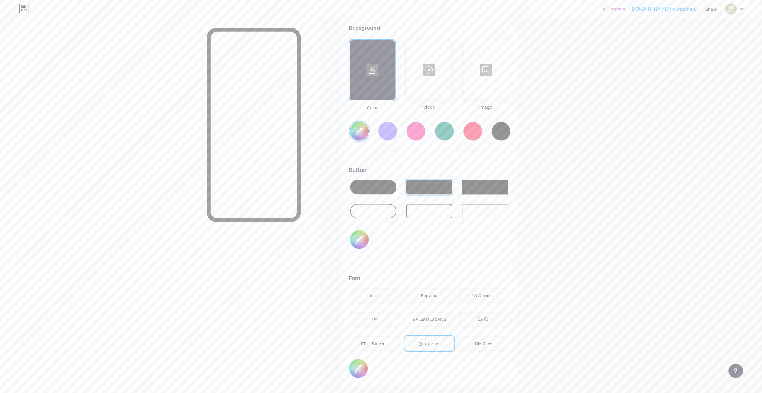
scroll to position [727, 0]
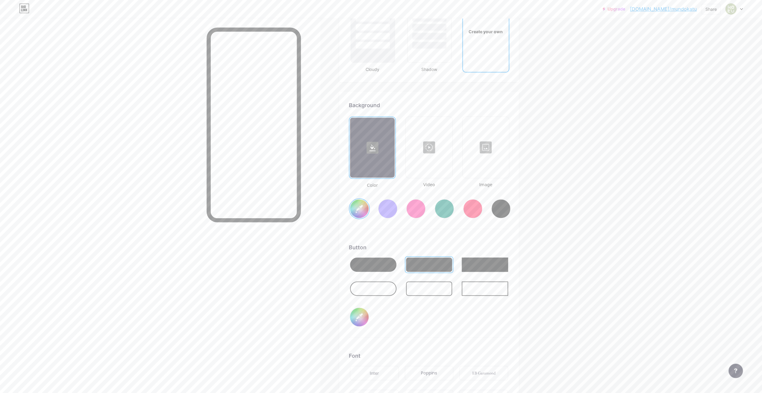
click at [365, 209] on input "#ecfeed" at bounding box center [359, 208] width 19 height 19
click at [462, 244] on div "Button" at bounding box center [429, 247] width 160 height 8
click at [389, 261] on div at bounding box center [373, 264] width 46 height 14
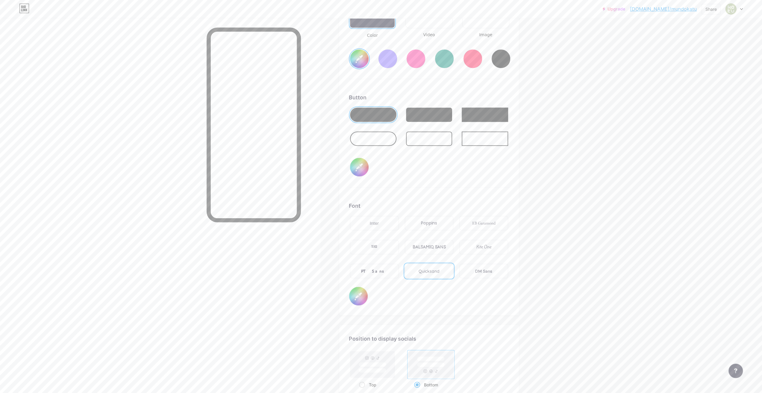
scroll to position [887, 0]
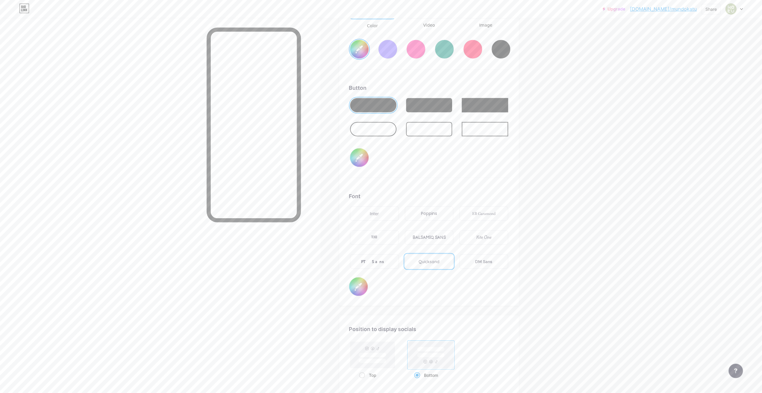
click at [427, 213] on div "Poppins" at bounding box center [429, 213] width 16 height 6
click at [383, 261] on div "PT Sans" at bounding box center [374, 261] width 49 height 14
click at [375, 218] on div "Inter" at bounding box center [374, 213] width 49 height 14
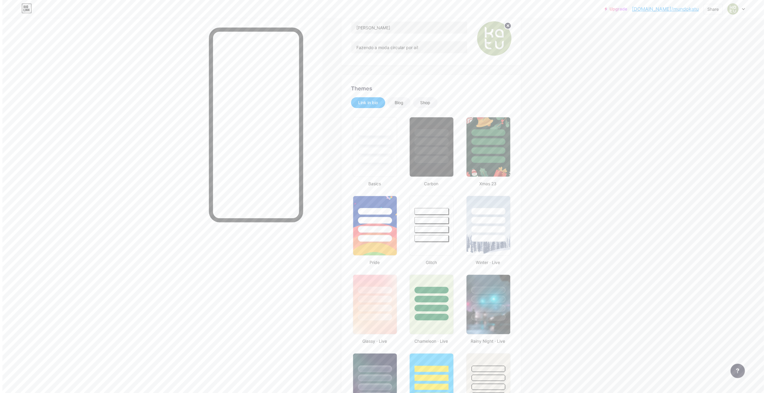
scroll to position [0, 0]
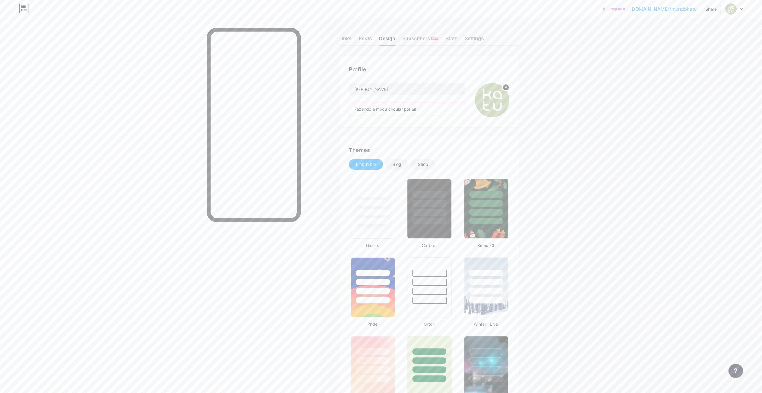
click at [422, 112] on input "Fazendo a moda circular por aí!" at bounding box center [407, 109] width 116 height 12
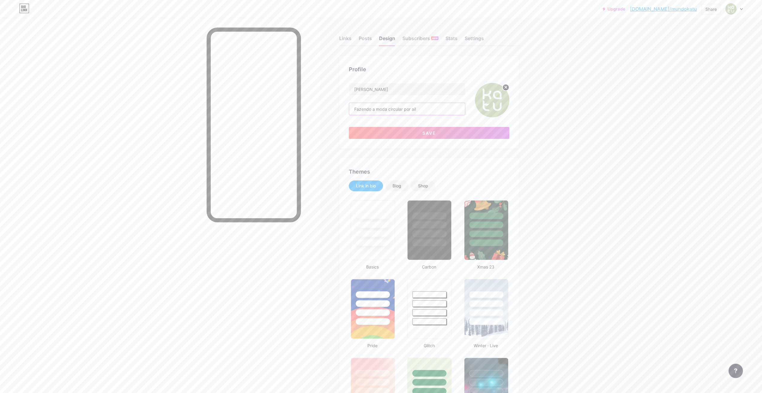
paste input "🌎"
click at [451, 130] on button "Save" at bounding box center [429, 133] width 160 height 12
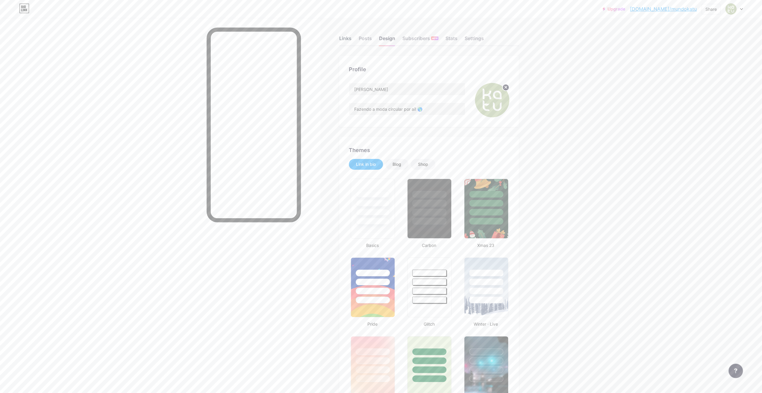
click at [348, 38] on div "Links" at bounding box center [345, 40] width 12 height 11
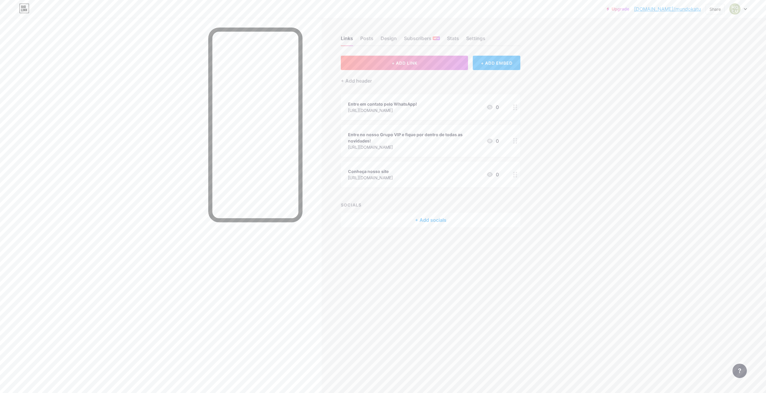
click at [442, 221] on div "+ Add socials" at bounding box center [431, 220] width 180 height 14
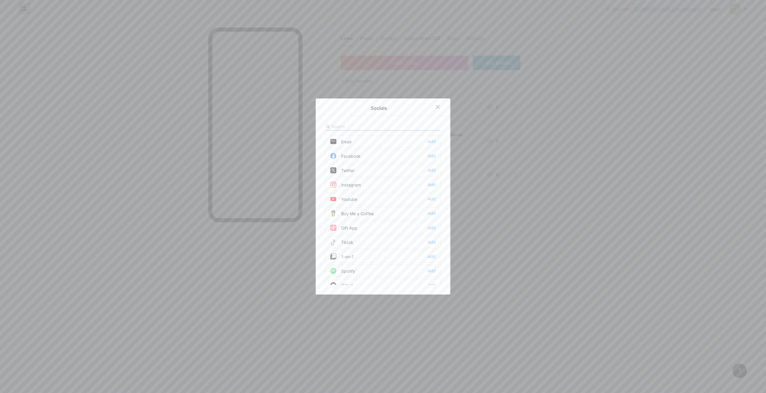
click at [377, 186] on div "Instagram Add" at bounding box center [383, 184] width 116 height 13
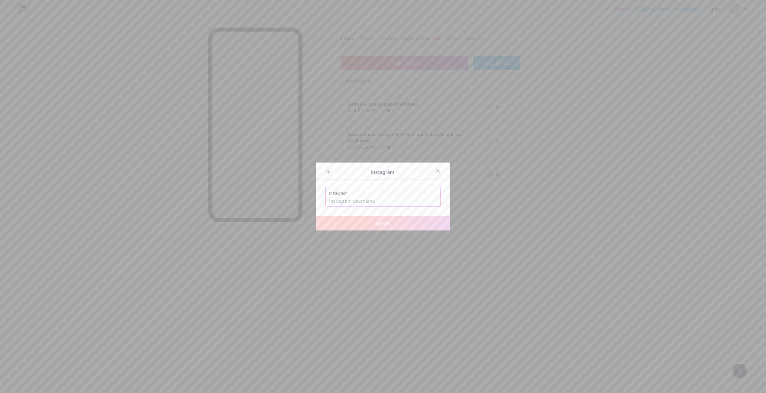
click at [384, 202] on input "text" at bounding box center [383, 201] width 108 height 10
click at [405, 231] on div at bounding box center [383, 196] width 766 height 393
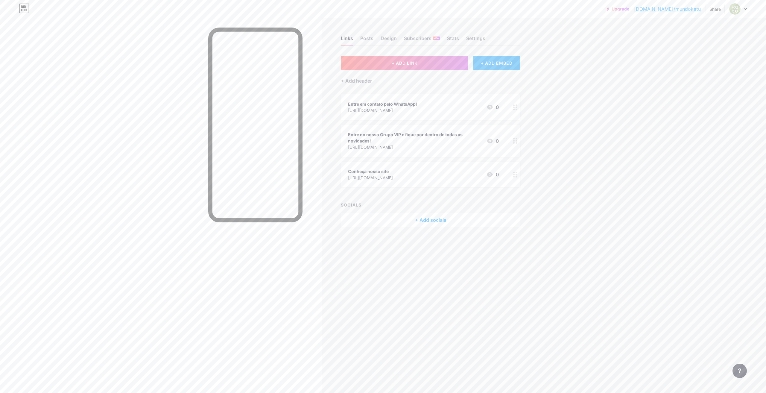
click at [408, 226] on div "+ Add socials" at bounding box center [431, 220] width 180 height 14
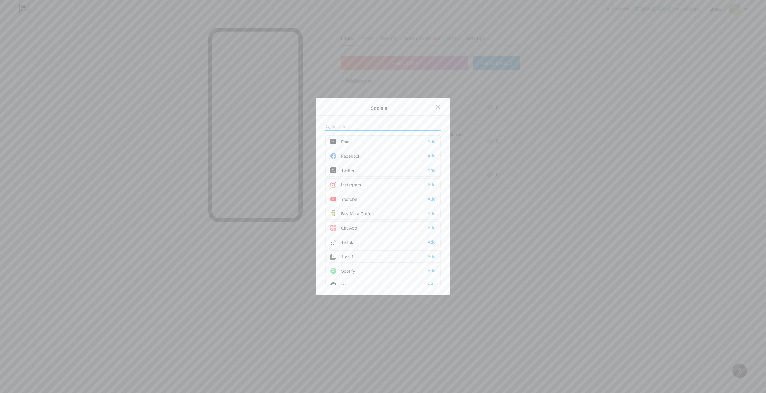
click at [370, 182] on div "Instagram Add" at bounding box center [383, 184] width 116 height 13
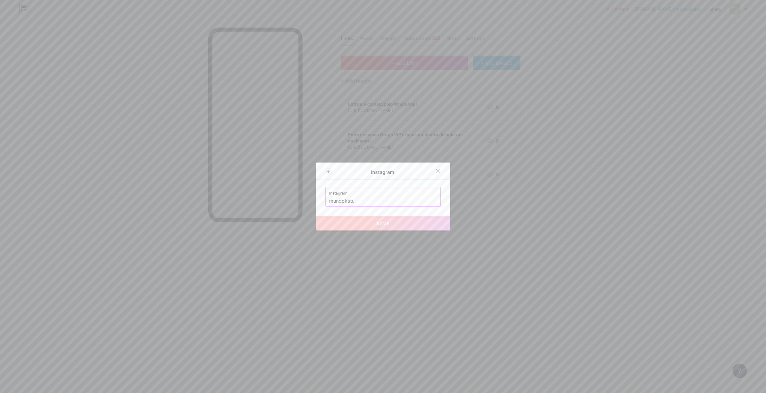
click at [389, 200] on input "mundokatu" at bounding box center [383, 201] width 108 height 10
click at [391, 224] on button "Save" at bounding box center [383, 223] width 135 height 14
click at [326, 200] on div "Instagram mundokatu" at bounding box center [383, 196] width 115 height 19
click at [329, 201] on input "mundokatu" at bounding box center [383, 201] width 108 height 10
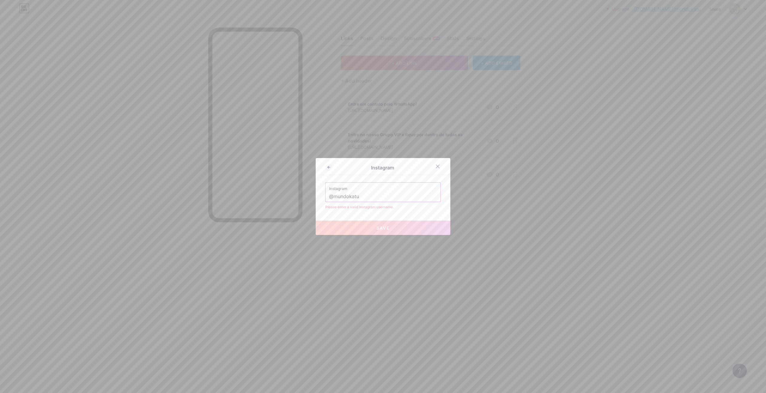
click at [368, 197] on input "@mundokatu" at bounding box center [383, 197] width 108 height 10
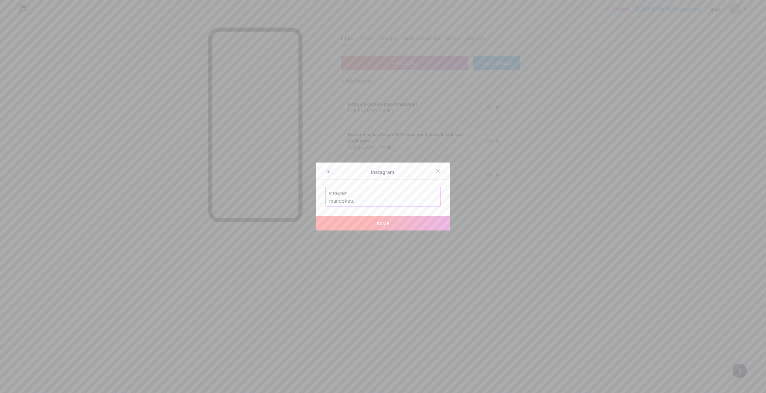
click at [393, 225] on button "Save" at bounding box center [383, 223] width 135 height 14
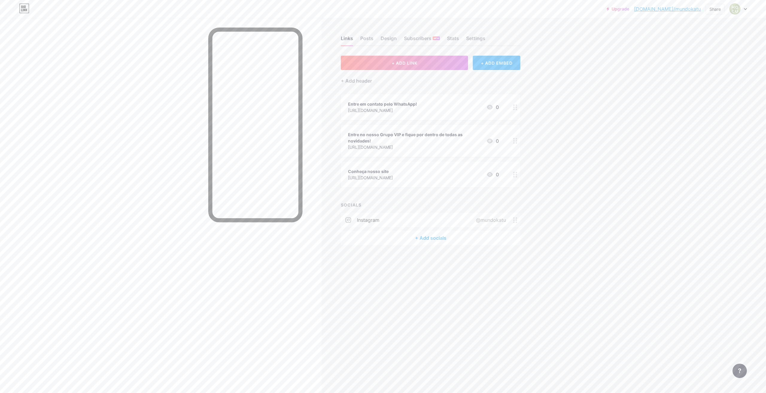
click at [516, 177] on div at bounding box center [515, 175] width 10 height 26
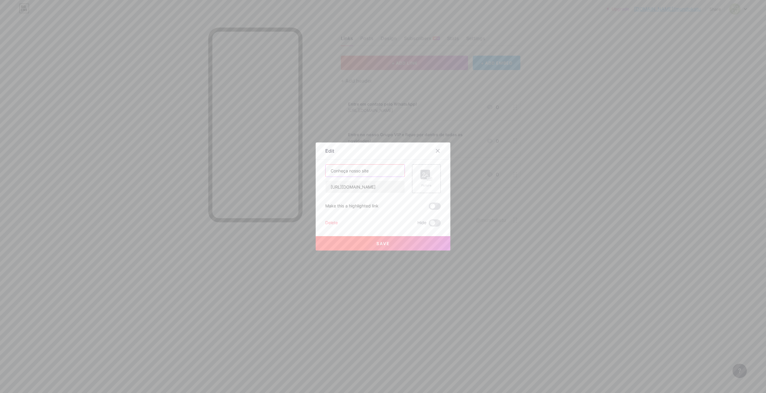
click at [381, 169] on input "Conheça nosso site" at bounding box center [365, 171] width 79 height 12
click at [432, 185] on div "Picture" at bounding box center [426, 178] width 29 height 29
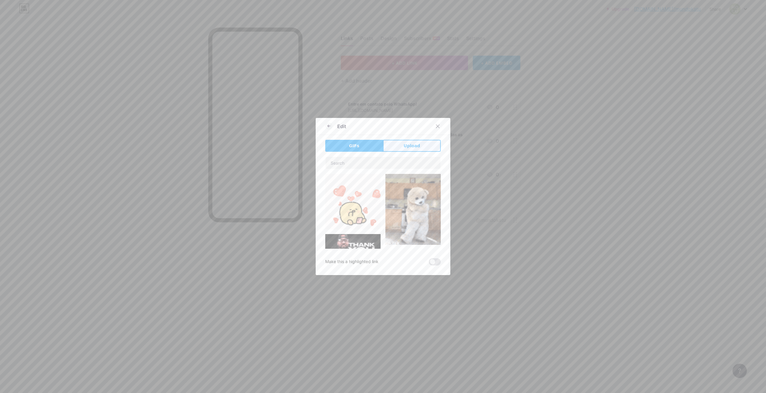
click at [408, 146] on span "Upload" at bounding box center [412, 146] width 16 height 6
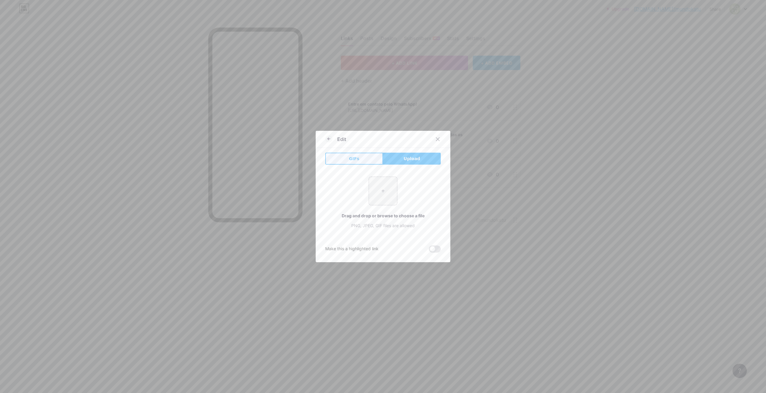
click at [360, 156] on button "GIFs" at bounding box center [354, 159] width 58 height 12
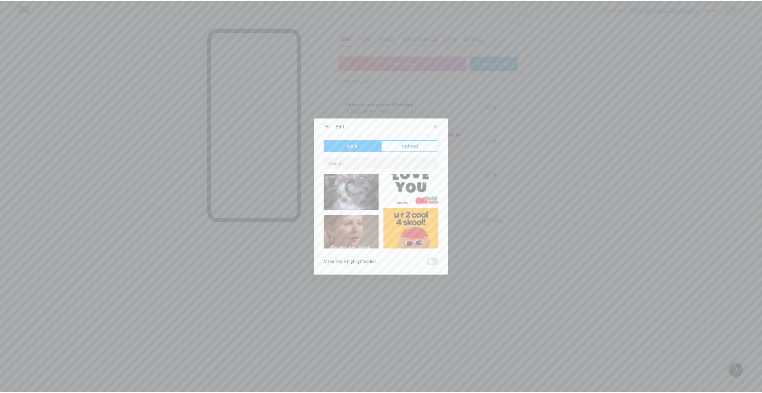
scroll to position [359, 0]
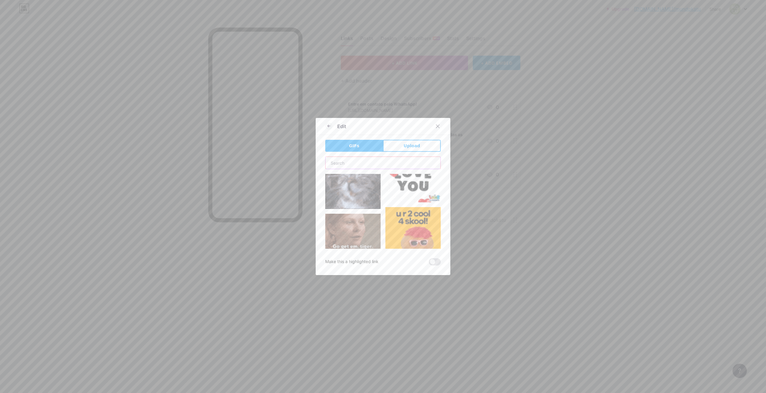
click at [387, 161] on input "text" at bounding box center [383, 163] width 115 height 12
click at [407, 215] on img at bounding box center [413, 234] width 55 height 55
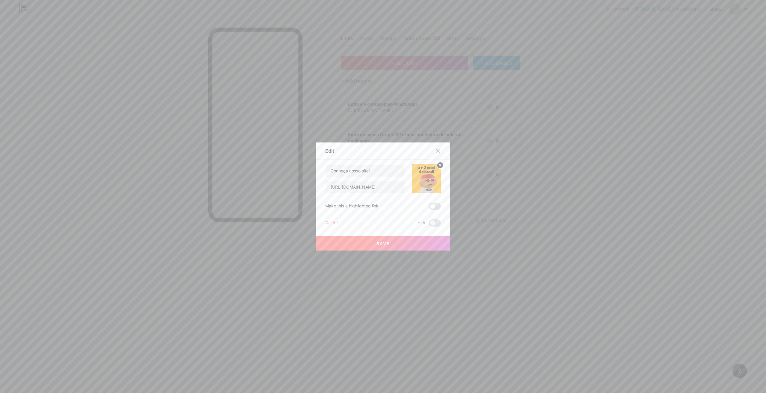
click at [404, 242] on button "Save" at bounding box center [383, 243] width 135 height 14
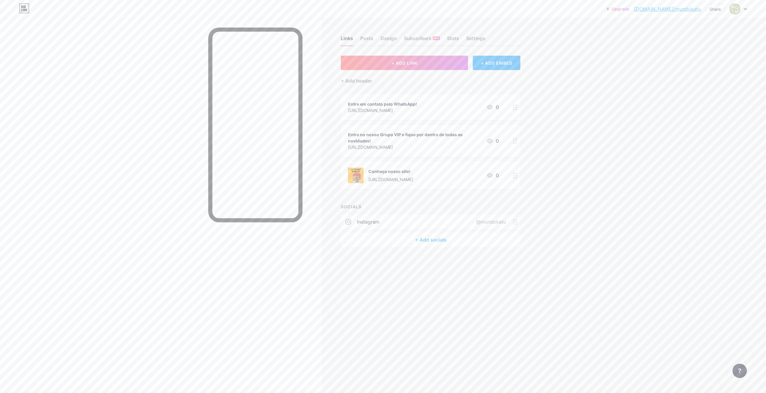
click at [510, 172] on div "Conheça nosso site! [URL][DOMAIN_NAME] 0" at bounding box center [431, 176] width 180 height 28
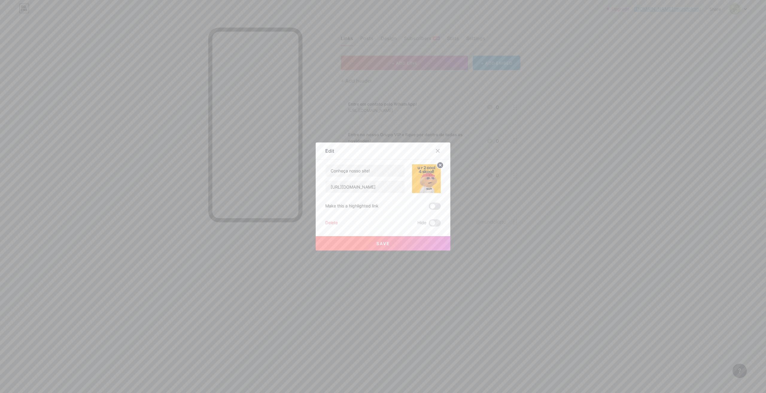
click at [438, 165] on circle at bounding box center [440, 165] width 7 height 7
click at [435, 154] on div at bounding box center [438, 151] width 11 height 11
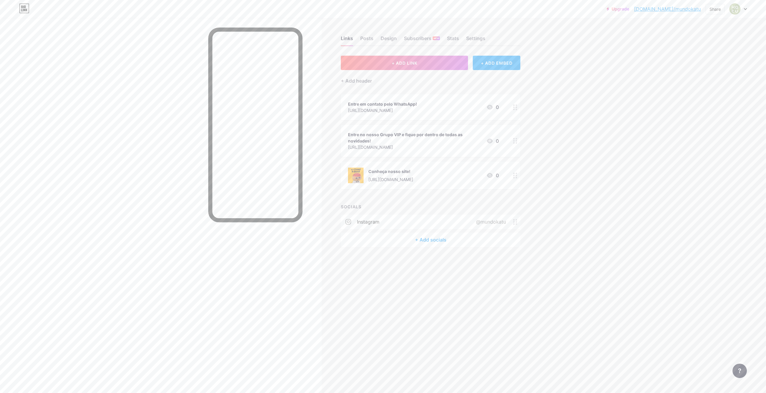
click at [511, 176] on div at bounding box center [515, 176] width 10 height 28
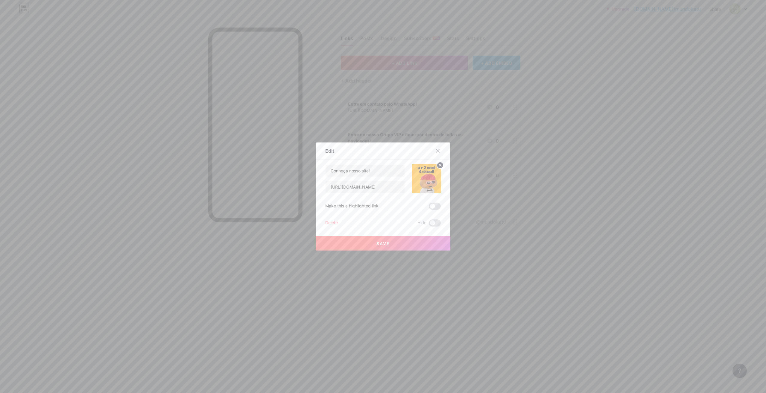
click at [440, 164] on circle at bounding box center [440, 165] width 7 height 7
click at [415, 237] on button "Save" at bounding box center [383, 243] width 135 height 14
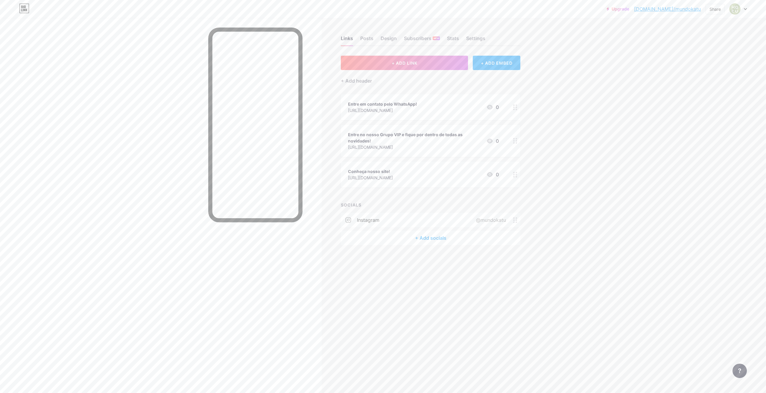
click at [461, 285] on div "Links Posts Design Subscribers NEW Stats Settings + ADD LINK + ADD EMBED + Add …" at bounding box center [273, 196] width 546 height 393
click at [362, 39] on div "Posts" at bounding box center [366, 40] width 13 height 11
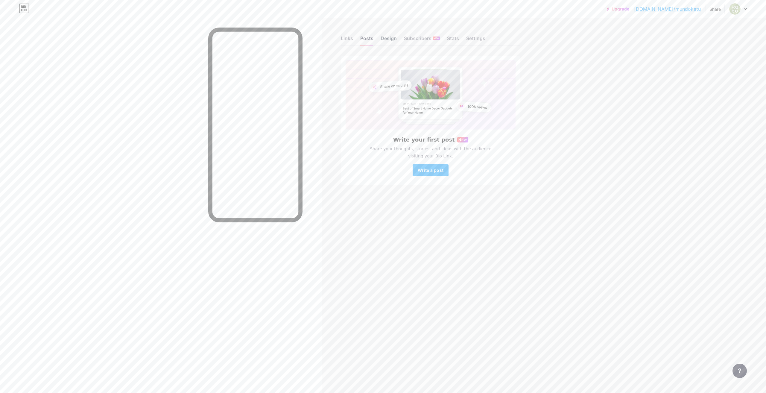
click at [381, 43] on div "Design" at bounding box center [389, 40] width 16 height 11
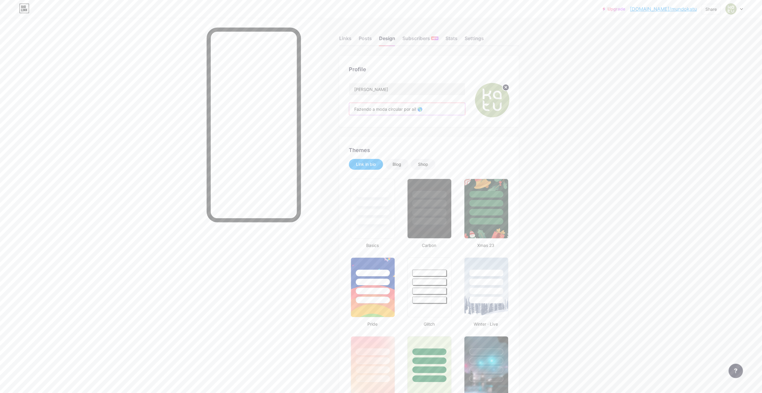
click at [357, 109] on input "Fazendo a moda circular por aí! 🌎" at bounding box center [407, 109] width 116 height 12
click at [355, 109] on input "Fazendo a moda circular por aí! 🌎" at bounding box center [407, 109] width 116 height 12
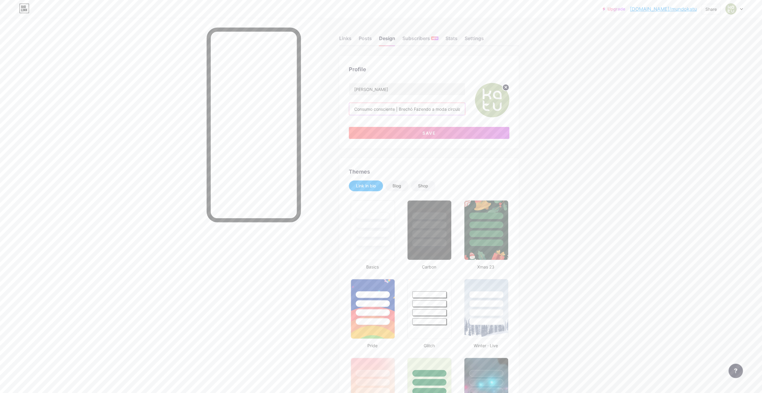
paste input "♻️"
click at [436, 133] on span "Save" at bounding box center [428, 133] width 13 height 5
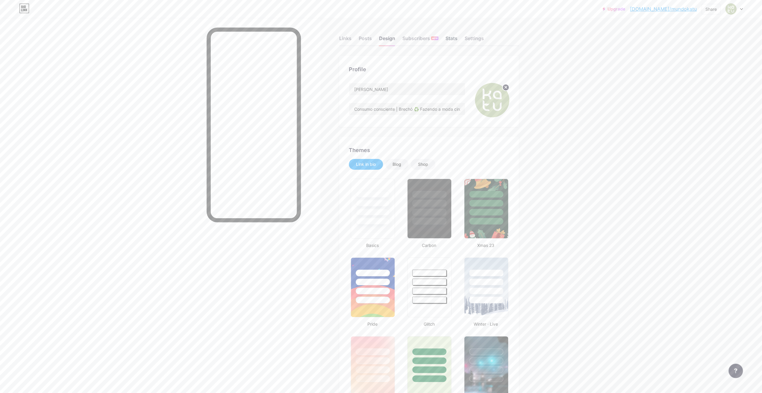
click at [450, 36] on div "Stats" at bounding box center [452, 40] width 12 height 11
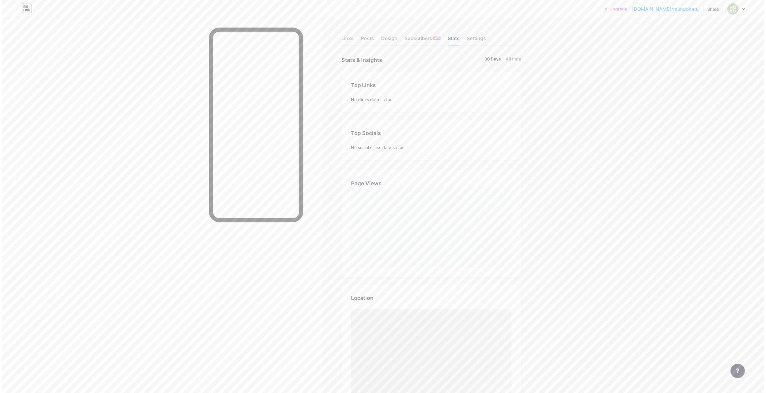
scroll to position [393, 762]
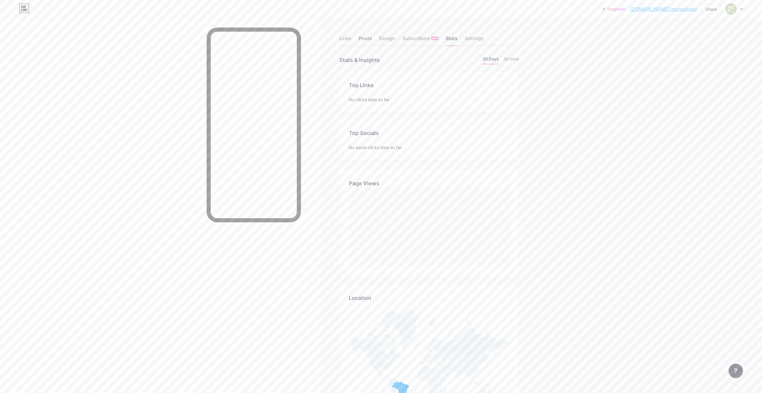
click at [368, 41] on div "Posts" at bounding box center [365, 40] width 13 height 11
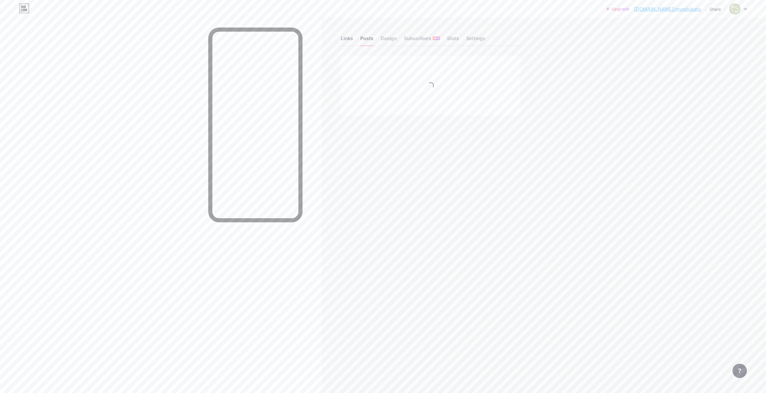
click at [346, 43] on div "Links" at bounding box center [347, 40] width 12 height 11
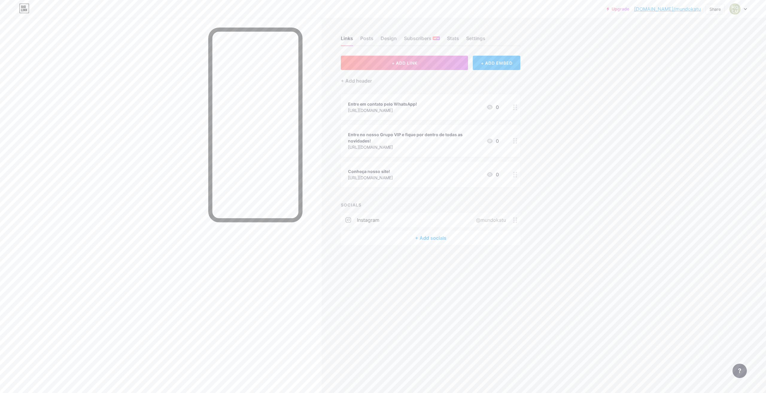
click at [517, 109] on circle at bounding box center [516, 109] width 1 height 1
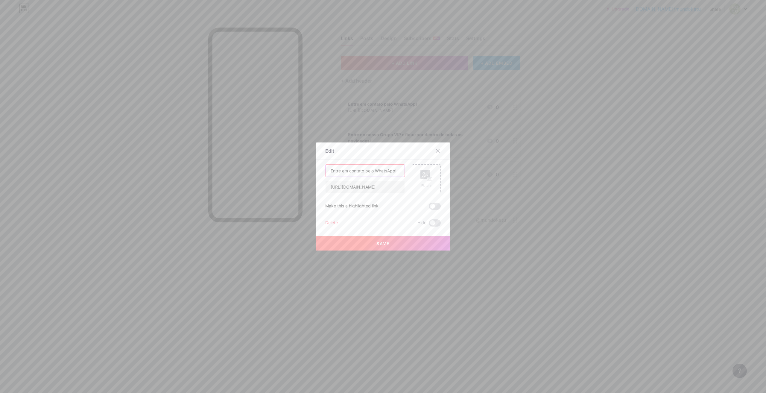
drag, startPoint x: 374, startPoint y: 170, endPoint x: 295, endPoint y: 172, distance: 79.7
click at [295, 172] on div "Edit Content YouTube Play YouTube video without leaving your page. ADD Vimeo Pl…" at bounding box center [383, 196] width 766 height 393
click at [375, 174] on input "WhatsApp!" at bounding box center [365, 171] width 79 height 12
click at [363, 242] on button "Save" at bounding box center [383, 243] width 135 height 14
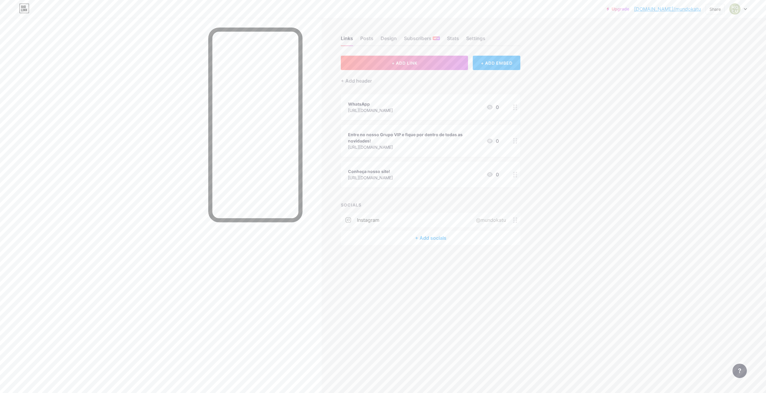
click at [569, 141] on div "Upgrade [DOMAIN_NAME]/mundok... [DOMAIN_NAME]/mundokatu Share Switch accounts […" at bounding box center [383, 196] width 766 height 393
click at [514, 142] on circle at bounding box center [513, 142] width 1 height 1
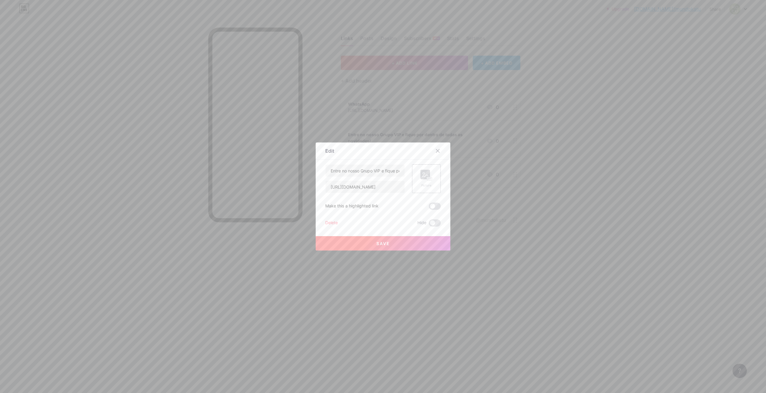
click at [384, 244] on span "Save" at bounding box center [383, 243] width 13 height 5
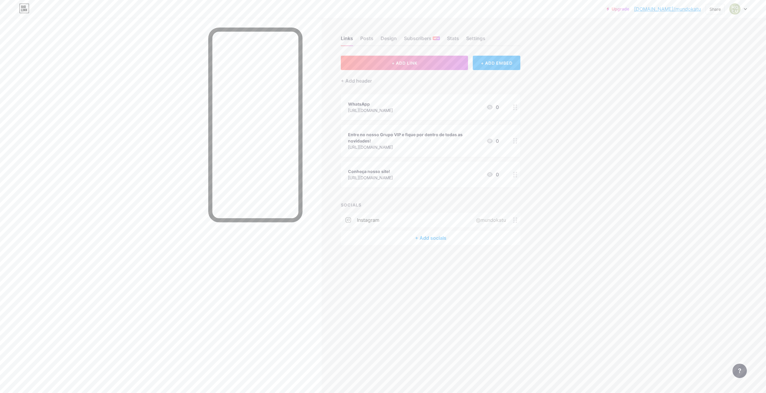
click at [514, 145] on div at bounding box center [515, 141] width 10 height 32
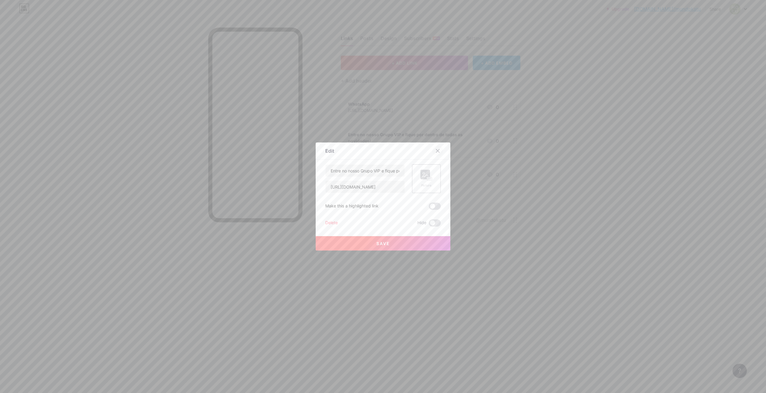
click at [436, 151] on icon at bounding box center [438, 151] width 5 height 5
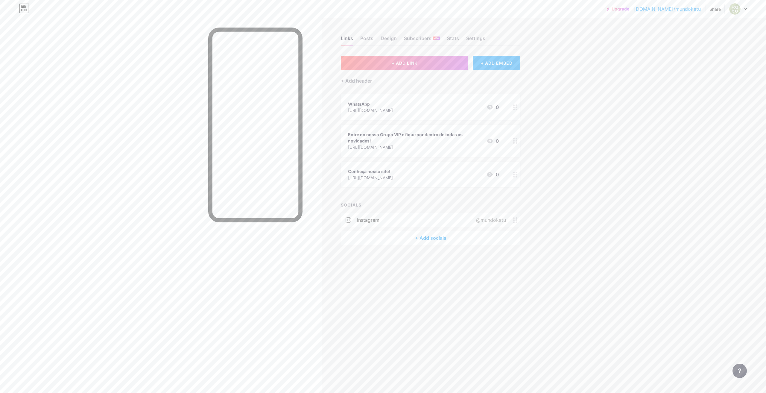
click at [512, 175] on div at bounding box center [515, 175] width 10 height 26
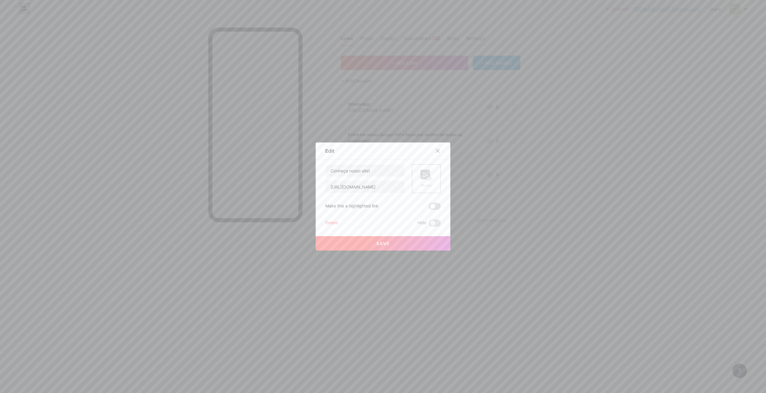
click at [543, 191] on div at bounding box center [383, 196] width 766 height 393
